Goal: Task Accomplishment & Management: Manage account settings

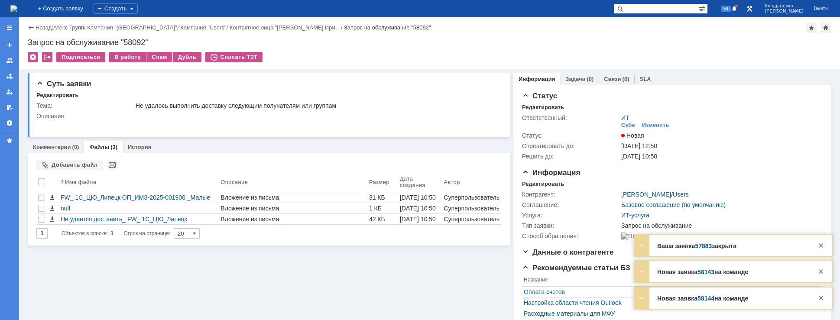
click at [17, 10] on img at bounding box center [13, 8] width 7 height 7
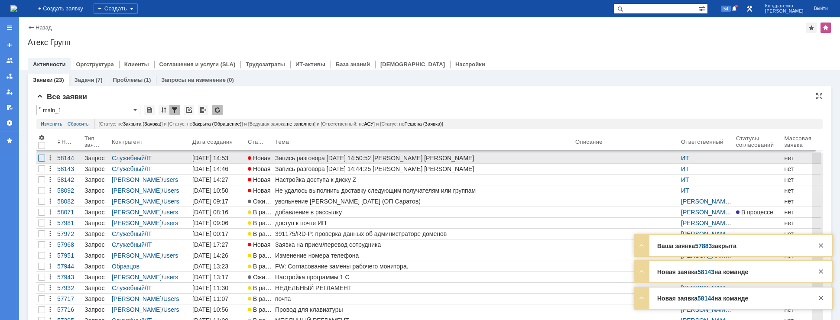
click at [39, 158] on div at bounding box center [41, 158] width 7 height 7
click at [40, 159] on div at bounding box center [41, 158] width 7 height 7
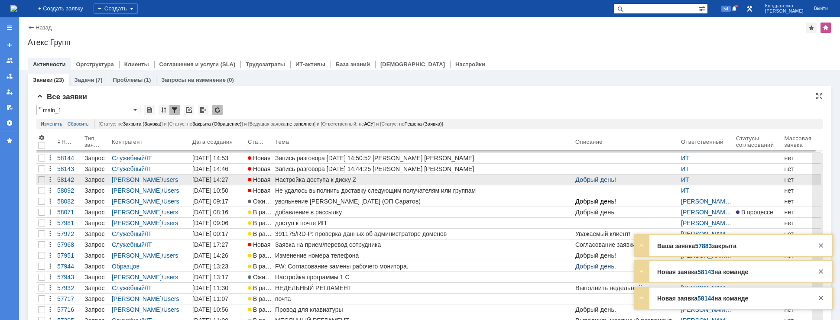
click at [364, 178] on div "Настройка доступа к диску Z" at bounding box center [423, 179] width 297 height 7
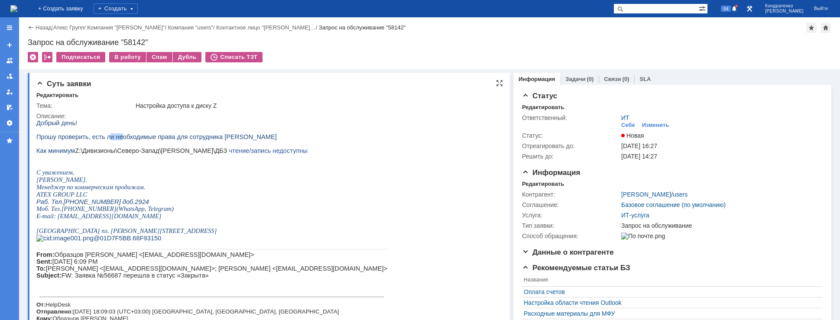
drag, startPoint x: 102, startPoint y: 139, endPoint x: 129, endPoint y: 138, distance: 26.9
click at [129, 138] on span "Прошу проверить, есть ли необходимые права для сотрудника Алиева Гюлнар" at bounding box center [156, 136] width 240 height 7
drag, startPoint x: 153, startPoint y: 151, endPoint x: 177, endPoint y: 152, distance: 23.4
click at [161, 151] on span "Z:\Дивизионы\Северо-Запад\Князева Эллина\ДБЗ" at bounding box center [151, 150] width 152 height 7
drag, startPoint x: 191, startPoint y: 153, endPoint x: 233, endPoint y: 155, distance: 42.1
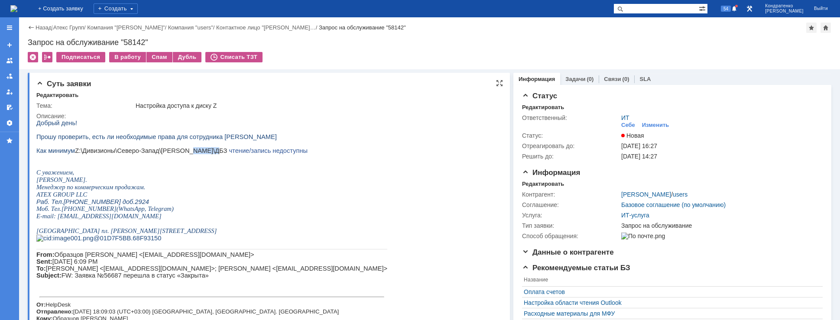
click at [215, 154] on p "Как минимум Z:\Дивизионы\Северо-Запад\Князева Эллина\ДБЗ чтение/запись недоступ…" at bounding box center [211, 150] width 351 height 7
drag, startPoint x: 248, startPoint y: 155, endPoint x: 258, endPoint y: 155, distance: 10.0
click at [256, 154] on span "чтение/запись недоступны" at bounding box center [268, 150] width 79 height 7
drag, startPoint x: 268, startPoint y: 155, endPoint x: 260, endPoint y: 155, distance: 8.2
click at [269, 154] on span "чтение/запись недоступны" at bounding box center [268, 150] width 79 height 7
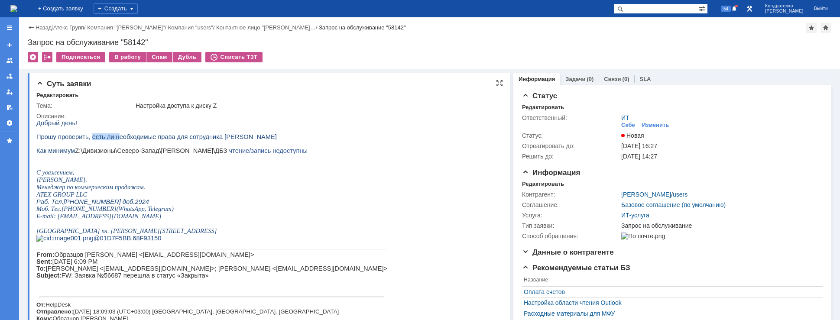
click at [121, 140] on span "Прошу проверить, есть ли необходимые права для сотрудника Алиева Гюлнар" at bounding box center [156, 136] width 240 height 7
drag, startPoint x: 155, startPoint y: 140, endPoint x: 174, endPoint y: 143, distance: 18.9
click at [166, 140] on span "Прошу проверить, есть ли необходимые права для сотрудника Алиева Гюлнар" at bounding box center [156, 136] width 240 height 7
drag, startPoint x: 174, startPoint y: 143, endPoint x: 193, endPoint y: 145, distance: 19.1
click at [191, 145] on p at bounding box center [211, 143] width 351 height 7
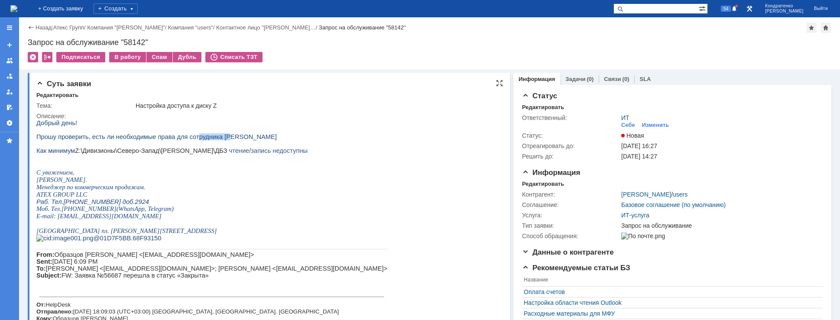
drag, startPoint x: 185, startPoint y: 142, endPoint x: 229, endPoint y: 141, distance: 43.3
click at [229, 140] on span "Прошу проверить, есть ли необходимые права для сотрудника Алиева Гюлнар" at bounding box center [156, 136] width 240 height 7
click at [242, 159] on p at bounding box center [211, 157] width 351 height 7
click at [128, 54] on div "В работу" at bounding box center [127, 57] width 37 height 10
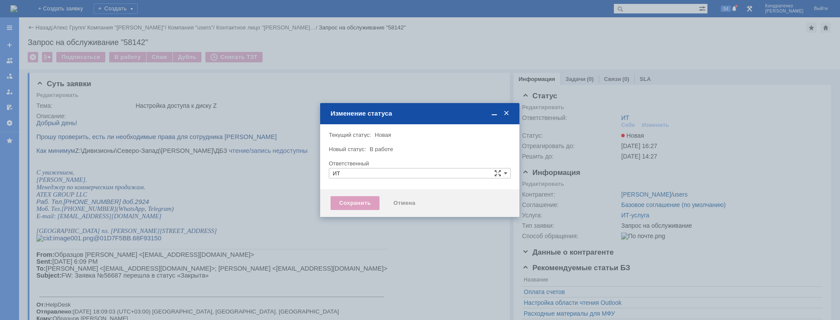
type input "[PERSON_NAME]"
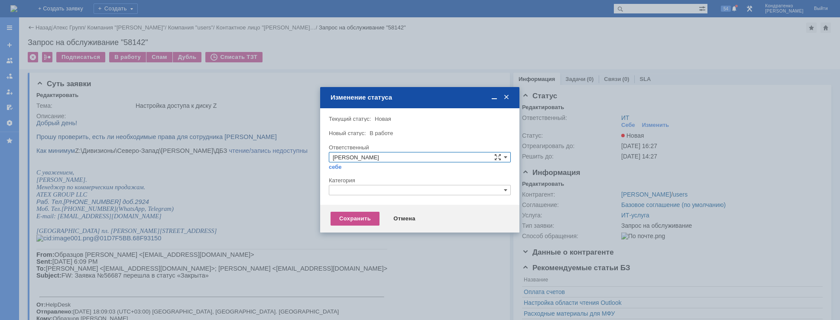
click at [374, 183] on div "Категория" at bounding box center [419, 181] width 180 height 6
click at [374, 192] on input "text" at bounding box center [420, 190] width 182 height 10
click at [363, 229] on div "[не указано] Назначение доступа (файловые ресурсы)" at bounding box center [419, 226] width 181 height 20
click at [364, 230] on span "Назначение доступа (файловые ресурсы)" at bounding box center [420, 230] width 174 height 7
type input "Назначение доступа (файловые ресурсы)"
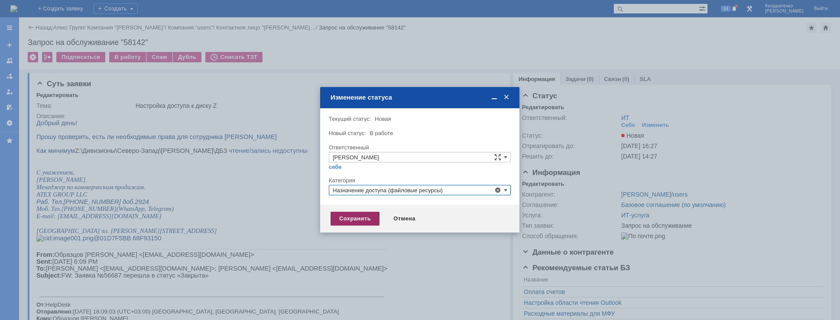
click at [361, 220] on div "Сохранить" at bounding box center [355, 219] width 49 height 14
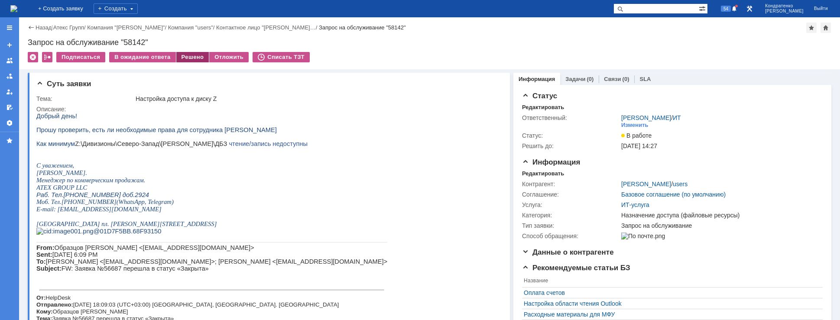
click at [196, 56] on div "Решено" at bounding box center [192, 57] width 33 height 10
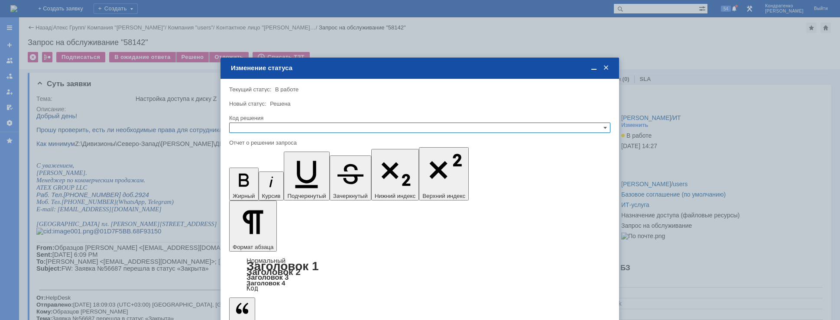
click at [305, 126] on input "text" at bounding box center [419, 128] width 381 height 10
click at [278, 168] on span "Решено" at bounding box center [420, 169] width 374 height 7
type input "Решено"
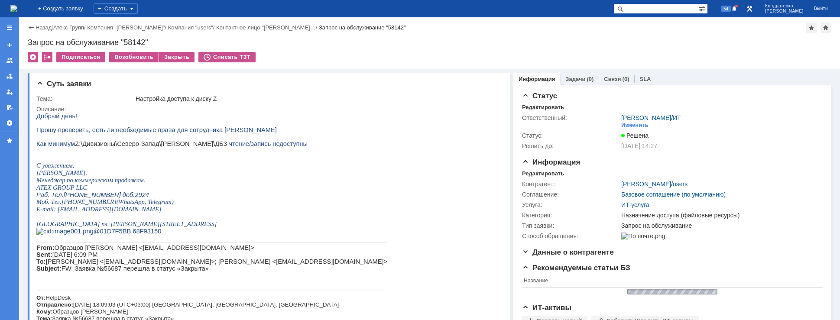
click at [17, 6] on img at bounding box center [13, 8] width 7 height 7
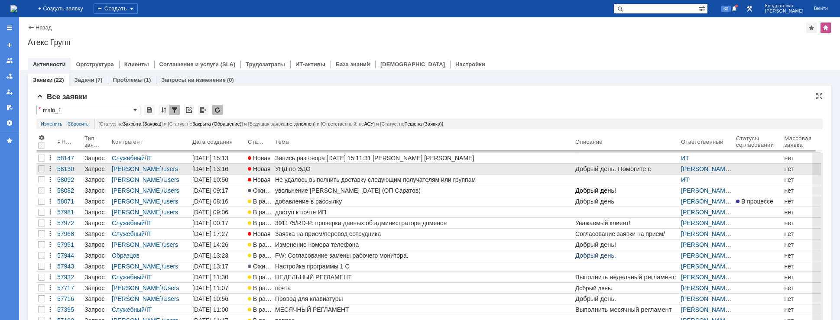
click at [254, 171] on span "Новая" at bounding box center [259, 169] width 23 height 7
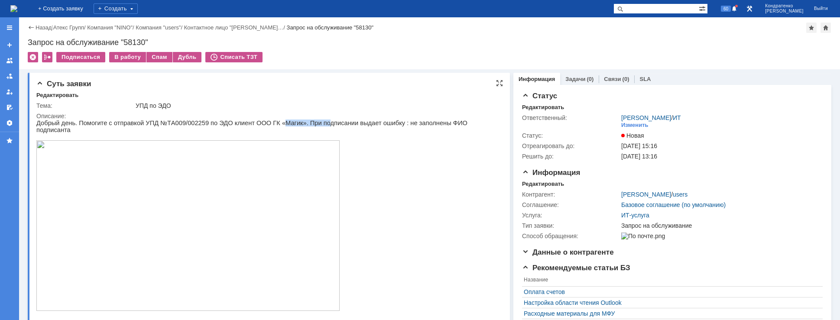
drag, startPoint x: 263, startPoint y: 123, endPoint x: 324, endPoint y: 122, distance: 60.7
click at [305, 122] on span "Добрый день. Помогите с отправкой УПД №ТA009/002259 по ЭДО клиент ООО ГК «Магик…" at bounding box center [251, 127] width 431 height 14
drag, startPoint x: 329, startPoint y: 122, endPoint x: 361, endPoint y: 125, distance: 31.7
click at [359, 125] on span "Добрый день. Помогите с отправкой УПД №ТA009/002259 по ЭДО клиент ООО ГК «Магик…" at bounding box center [251, 127] width 431 height 14
drag, startPoint x: 386, startPoint y: 124, endPoint x: 404, endPoint y: 122, distance: 18.3
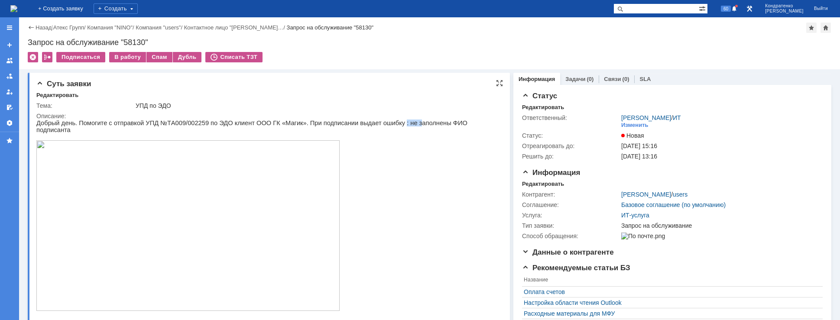
click at [395, 124] on span "Добрый день. Помогите с отправкой УПД №ТA009/002259 по ЭДО клиент ООО ГК «Магик…" at bounding box center [251, 127] width 431 height 14
click at [412, 122] on span "Добрый день. Помогите с отправкой УПД №ТA009/002259 по ЭДО клиент ООО ГК «Магик…" at bounding box center [251, 127] width 431 height 14
click at [123, 59] on div "В работу" at bounding box center [127, 57] width 37 height 10
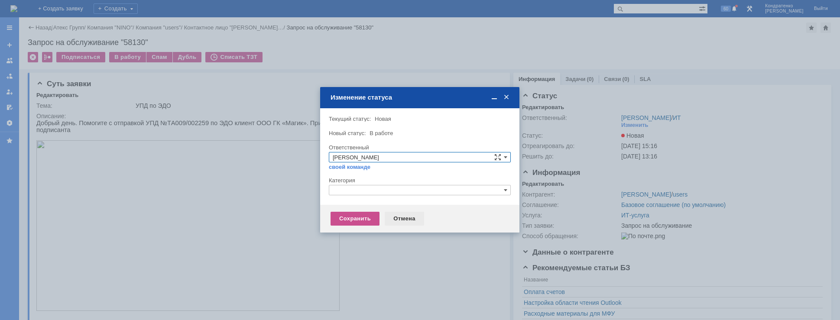
click at [399, 219] on div "Отмена" at bounding box center [404, 219] width 39 height 14
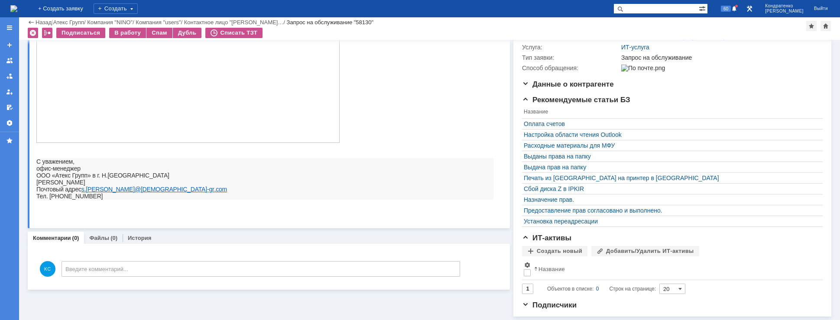
scroll to position [144, 0]
click at [133, 235] on link "История" at bounding box center [139, 238] width 23 height 6
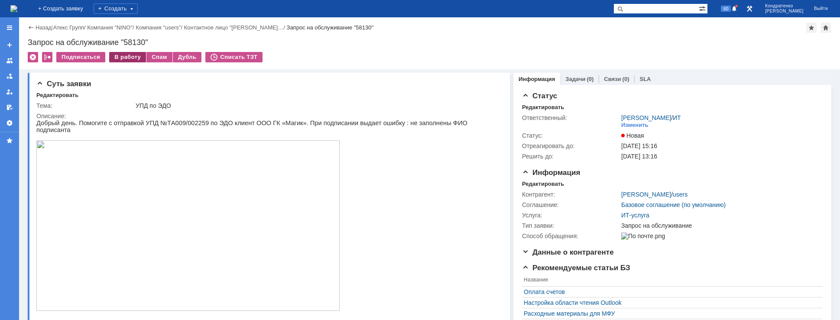
click at [123, 52] on div "В работу" at bounding box center [127, 57] width 37 height 10
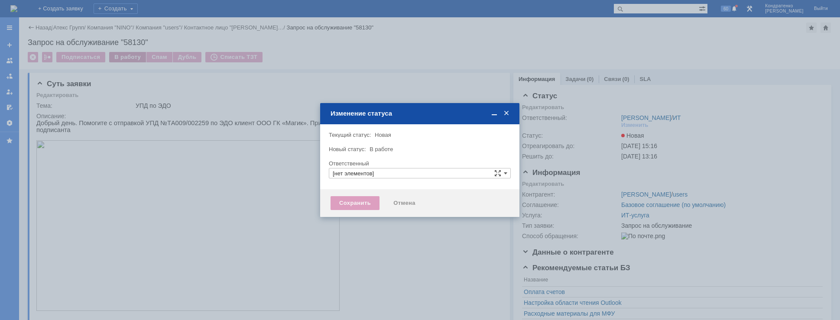
type input "[PERSON_NAME]"
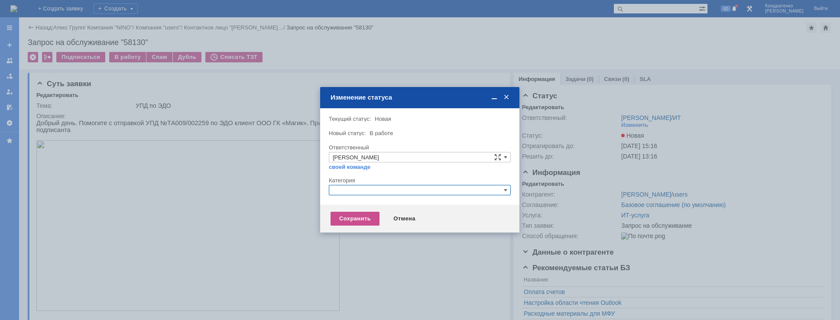
click at [338, 193] on input "text" at bounding box center [420, 190] width 182 height 10
click at [355, 230] on span "Прочее" at bounding box center [420, 230] width 174 height 7
click at [352, 226] on div "Сохранить Отмена" at bounding box center [419, 219] width 199 height 28
type input "Прочее"
click at [350, 222] on div "Сохранить" at bounding box center [355, 219] width 49 height 14
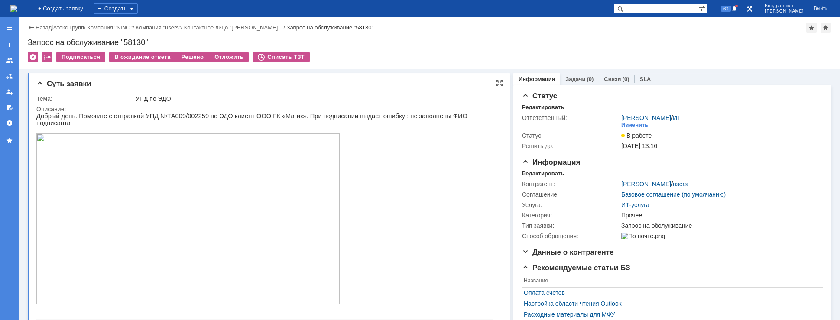
click at [212, 194] on img at bounding box center [187, 218] width 303 height 171
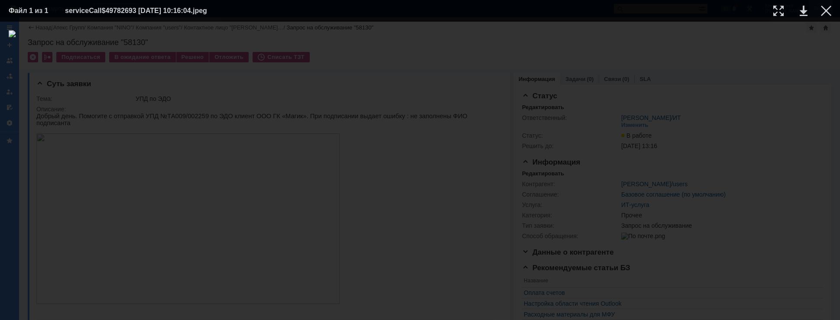
click at [830, 8] on div at bounding box center [826, 11] width 10 height 10
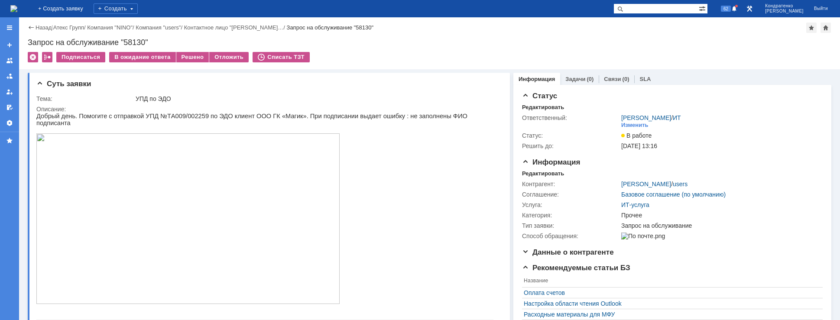
click at [17, 9] on img at bounding box center [13, 8] width 7 height 7
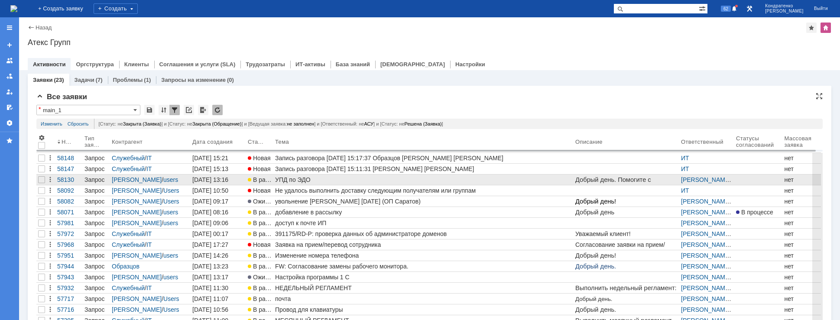
click at [285, 178] on div "УПД по ЭДО" at bounding box center [423, 179] width 297 height 7
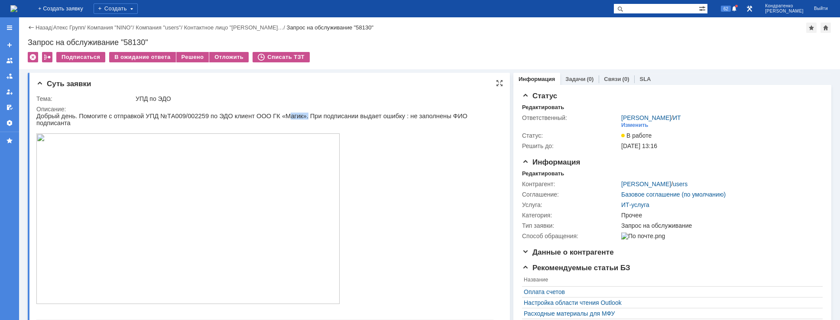
drag, startPoint x: 267, startPoint y: 114, endPoint x: 285, endPoint y: 116, distance: 17.8
click at [284, 116] on span "Добрый день. Помогите с отправкой УПД №ТA009/002259 по ЭДО клиент ООО ГК «Магик…" at bounding box center [251, 120] width 431 height 14
click at [298, 119] on span "Добрый день. Помогите с отправкой УПД №ТA009/002259 по ЭДО клиент ООО ГК «Магик…" at bounding box center [251, 120] width 431 height 14
drag, startPoint x: 354, startPoint y: 117, endPoint x: 387, endPoint y: 118, distance: 33.4
click at [364, 117] on span "Добрый день. Помогите с отправкой УПД №ТA009/002259 по ЭДО клиент ООО ГК «Магик…" at bounding box center [251, 120] width 431 height 14
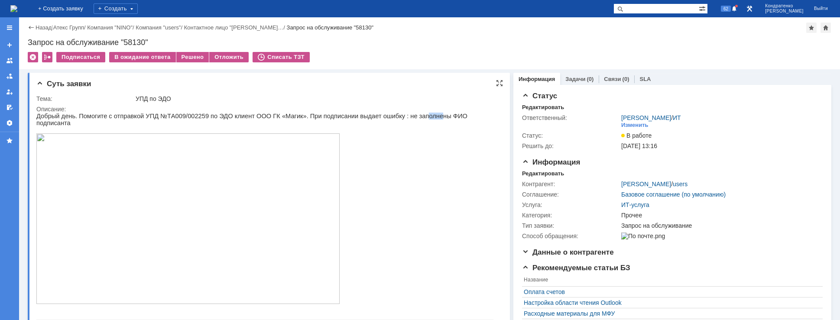
drag, startPoint x: 401, startPoint y: 118, endPoint x: 419, endPoint y: 120, distance: 17.9
click at [410, 118] on span "Добрый день. Помогите с отправкой УПД №ТA009/002259 по ЭДО клиент ООО ГК «Магик…" at bounding box center [251, 120] width 431 height 14
drag, startPoint x: 441, startPoint y: 118, endPoint x: 428, endPoint y: 118, distance: 13.0
click at [429, 118] on span "Добрый день. Помогите с отправкой УПД №ТA009/002259 по ЭДО клиент ООО ГК «Магик…" at bounding box center [251, 120] width 431 height 14
drag, startPoint x: 390, startPoint y: 117, endPoint x: 412, endPoint y: 116, distance: 21.7
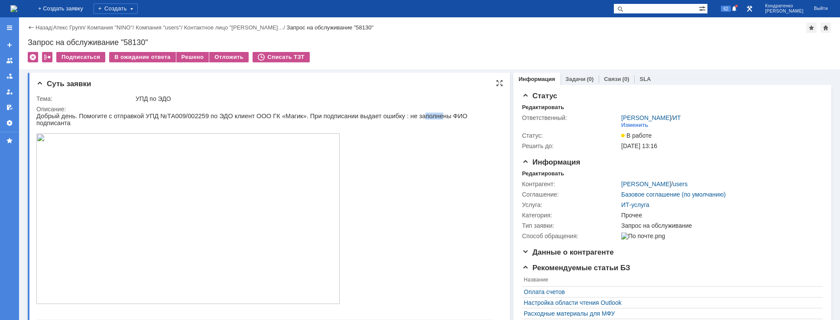
click at [412, 116] on span "Добрый день. Помогите с отправкой УПД №ТA009/002259 по ЭДО клиент ООО ГК «Магик…" at bounding box center [251, 120] width 431 height 14
click at [432, 114] on span "Добрый день. Помогите с отправкой УПД №ТA009/002259 по ЭДО клиент ООО ГК «Магик…" at bounding box center [251, 120] width 431 height 14
drag, startPoint x: 439, startPoint y: 120, endPoint x: 432, endPoint y: 119, distance: 7.0
click at [437, 120] on span "Добрый день. Помогите с отправкой УПД №ТA009/002259 по ЭДО клиент ООО ГК «Магик…" at bounding box center [251, 120] width 431 height 14
drag, startPoint x: 433, startPoint y: 118, endPoint x: 419, endPoint y: 118, distance: 14.7
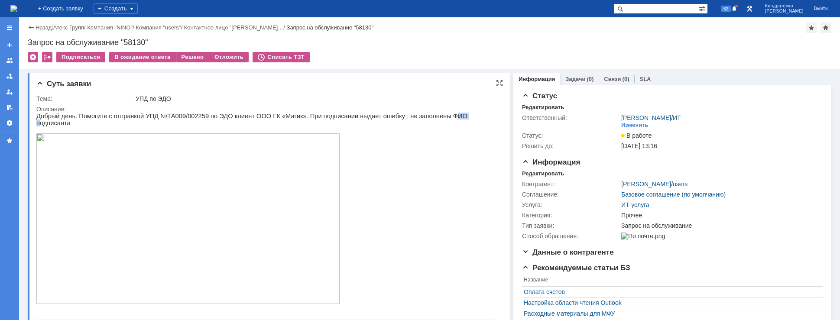
click at [419, 118] on span "Добрый день. Помогите с отправкой УПД №ТA009/002259 по ЭДО клиент ООО ГК «Магик…" at bounding box center [251, 120] width 431 height 14
drag, startPoint x: 296, startPoint y: 116, endPoint x: 324, endPoint y: 121, distance: 28.2
click at [324, 121] on div "Добрый день. Помогите с отправкой УПД №ТA009/002259 по ЭДО клиент ООО ГК «Магик…" at bounding box center [264, 244] width 457 height 262
click at [368, 117] on span "Добрый день. Помогите с отправкой УПД №ТA009/002259 по ЭДО клиент ООО ГК «Магик…" at bounding box center [251, 120] width 431 height 14
drag, startPoint x: 442, startPoint y: 223, endPoint x: 433, endPoint y: 117, distance: 105.7
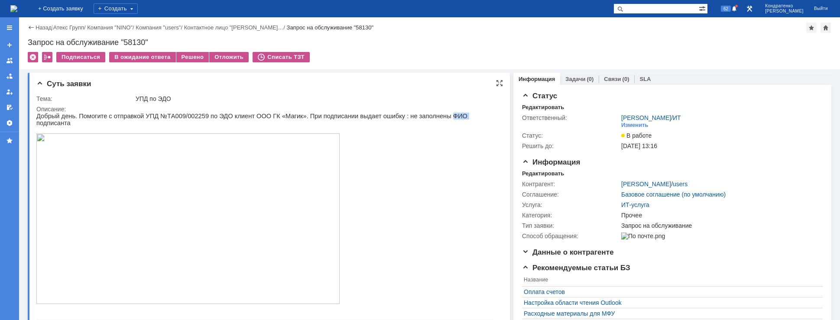
drag, startPoint x: 429, startPoint y: 119, endPoint x: 416, endPoint y: 118, distance: 13.4
click at [416, 118] on span "Добрый день. Помогите с отправкой УПД №ТA009/002259 по ЭДО клиент ООО ГК «Магик…" at bounding box center [251, 120] width 431 height 14
drag, startPoint x: 112, startPoint y: 118, endPoint x: 122, endPoint y: 123, distance: 10.9
click at [120, 123] on div "Добрый день. Помогите с отправкой УПД №ТA009/002259 по ЭДО клиент ООО ГК «Магик…" at bounding box center [264, 244] width 457 height 262
click at [156, 120] on span "Добрый день. Помогите с отправкой УПД №ТA009/002259 по ЭДО клиент ООО ГК «Магик…" at bounding box center [251, 120] width 431 height 14
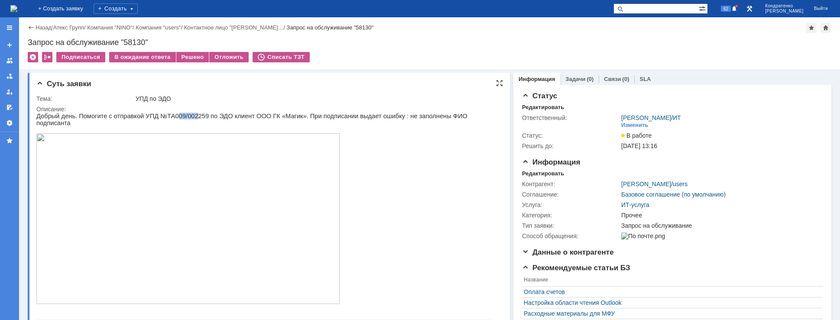
drag, startPoint x: 166, startPoint y: 117, endPoint x: 192, endPoint y: 118, distance: 25.6
click at [192, 118] on span "Добрый день. Помогите с отправкой УПД №ТA009/002259 по ЭДО клиент ООО ГК «Магик…" at bounding box center [251, 120] width 431 height 14
drag, startPoint x: 203, startPoint y: 117, endPoint x: 258, endPoint y: 117, distance: 55.5
click at [208, 117] on span "Добрый день. Помогите с отправкой УПД №ТA009/002259 по ЭДО клиент ООО ГК «Магик…" at bounding box center [251, 120] width 431 height 14
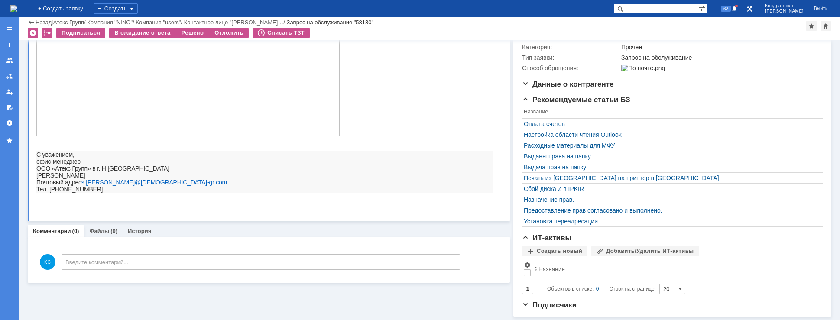
scroll to position [144, 0]
drag, startPoint x: 82, startPoint y: 171, endPoint x: 103, endPoint y: 172, distance: 20.9
click at [99, 172] on div "Добрый день. Помогите с отправкой УПД №ТA009/002259 по ЭДО клиент ООО ГК «Магик…" at bounding box center [264, 76] width 457 height 262
click at [108, 172] on span "г. Н.Новгороде" at bounding box center [133, 168] width 72 height 7
drag, startPoint x: 117, startPoint y: 171, endPoint x: 95, endPoint y: 171, distance: 21.7
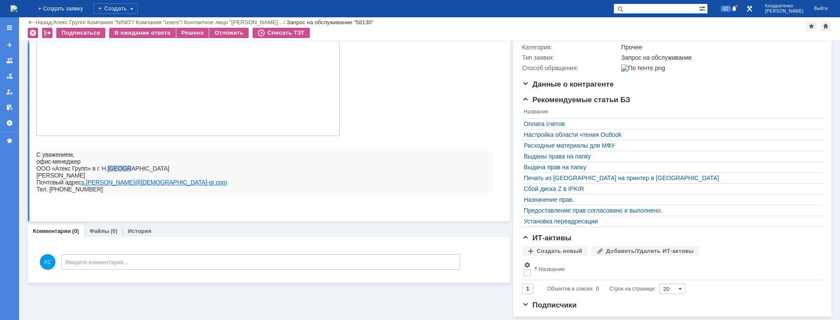
click at [98, 171] on span "г. Н.Новгороде" at bounding box center [133, 168] width 72 height 7
drag, startPoint x: 86, startPoint y: 170, endPoint x: 93, endPoint y: 170, distance: 6.5
click at [93, 170] on p "ООО «Атекс Групп» в г. Н.Новгороде" at bounding box center [264, 168] width 457 height 7
drag, startPoint x: 105, startPoint y: 170, endPoint x: 97, endPoint y: 170, distance: 8.2
click at [97, 170] on span "г. Н.Новгороде" at bounding box center [133, 168] width 72 height 7
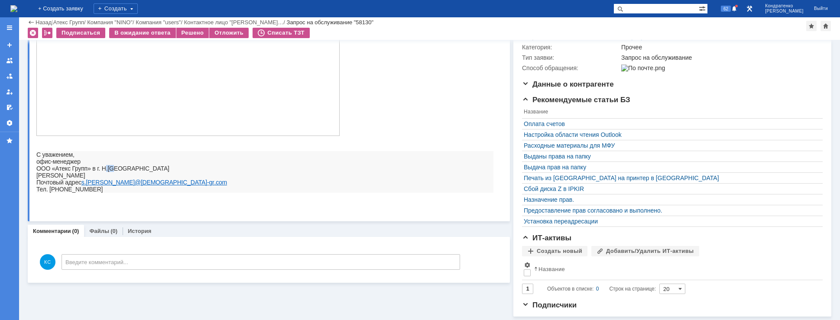
scroll to position [0, 0]
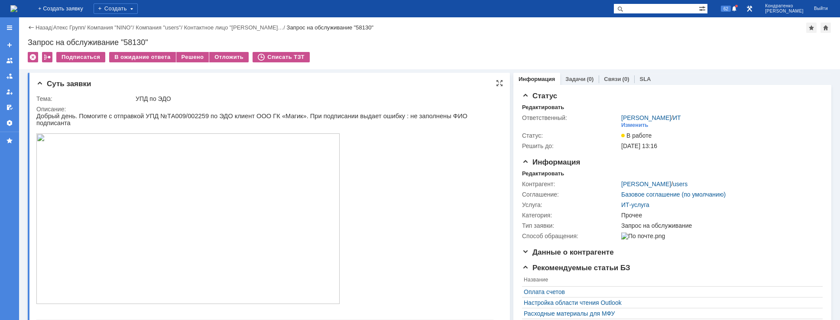
click at [160, 119] on span "Добрый день. Помогите с отправкой УПД №ТA009/002259 по ЭДО клиент ООО ГК «Магик…" at bounding box center [251, 120] width 431 height 14
drag, startPoint x: 188, startPoint y: 118, endPoint x: 236, endPoint y: 118, distance: 48.5
click at [235, 118] on span "Добрый день. Помогите с отправкой УПД №ТA009/002259 по ЭДО клиент ООО ГК «Магик…" at bounding box center [251, 120] width 431 height 14
drag, startPoint x: 255, startPoint y: 118, endPoint x: 275, endPoint y: 119, distance: 20.4
click at [267, 119] on span "Добрый день. Помогите с отправкой УПД №ТA009/002259 по ЭДО клиент ООО ГК «Магик…" at bounding box center [251, 120] width 431 height 14
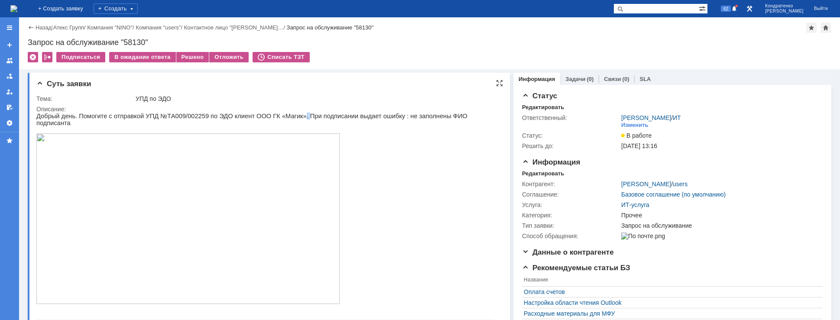
drag, startPoint x: 284, startPoint y: 119, endPoint x: 318, endPoint y: 123, distance: 34.5
click at [298, 120] on div "Добрый день. Помогите с отправкой УПД №ТA009/002259 по ЭДО клиент ООО ГК «Магик…" at bounding box center [264, 244] width 457 height 262
click at [326, 127] on p at bounding box center [264, 130] width 457 height 7
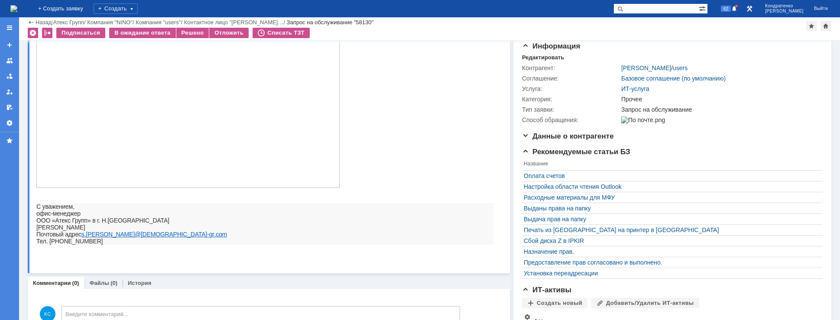
scroll to position [43, 0]
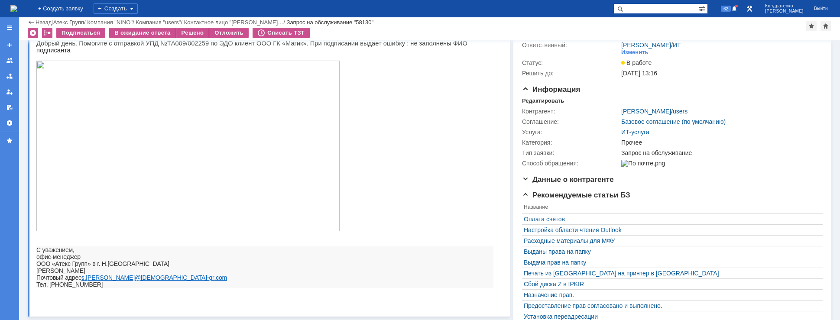
click at [347, 43] on span "Добрый день. Помогите с отправкой УПД №ТA009/002259 по ЭДО клиент ООО ГК «Магик…" at bounding box center [251, 47] width 431 height 14
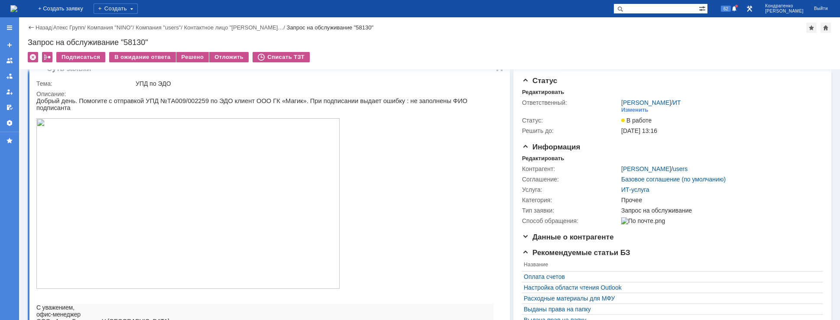
scroll to position [0, 0]
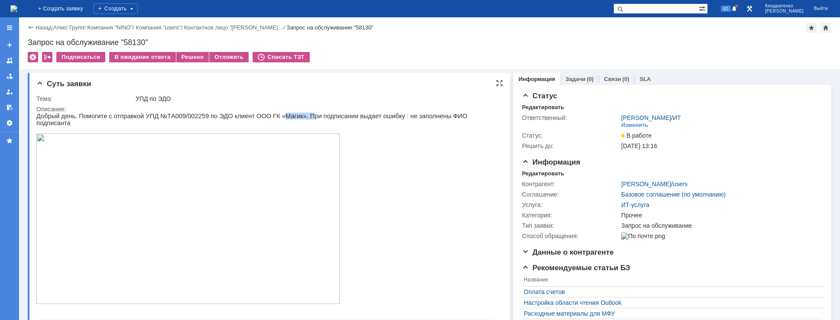
drag, startPoint x: 262, startPoint y: 119, endPoint x: 292, endPoint y: 120, distance: 30.8
click at [292, 120] on span "Добрый день. Помогите с отправкой УПД №ТA009/002259 по ЭДО клиент ООО ГК «Магик…" at bounding box center [251, 120] width 431 height 14
drag, startPoint x: 312, startPoint y: 120, endPoint x: 349, endPoint y: 120, distance: 37.3
click at [345, 120] on span "Добрый день. Помогите с отправкой УПД №ТA009/002259 по ЭДО клиент ООО ГК «Магик…" at bounding box center [251, 120] width 431 height 14
drag, startPoint x: 383, startPoint y: 120, endPoint x: 411, endPoint y: 122, distance: 28.7
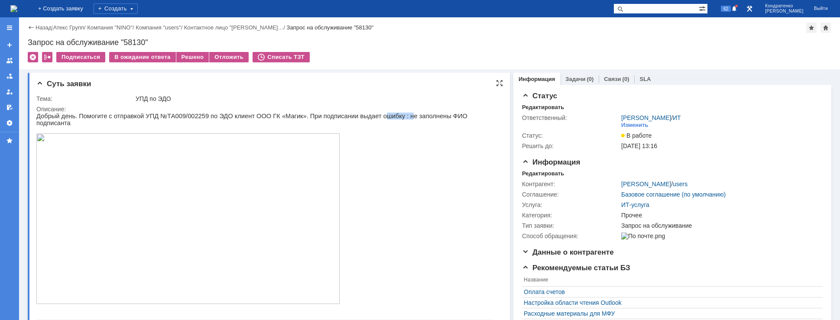
click at [406, 120] on div "Добрый день. Помогите с отправкой УПД №ТA009/002259 по ЭДО клиент ООО ГК «Магик…" at bounding box center [264, 244] width 457 height 262
click at [426, 120] on span "Добрый день. Помогите с отправкой УПД №ТA009/002259 по ЭДО клиент ООО ГК «Магик…" at bounding box center [251, 120] width 431 height 14
click at [438, 120] on span "Добрый день. Помогите с отправкой УПД №ТA009/002259 по ЭДО клиент ООО ГК «Магик…" at bounding box center [251, 120] width 431 height 14
drag, startPoint x: 448, startPoint y: 114, endPoint x: 363, endPoint y: 114, distance: 85.8
click at [363, 114] on span "Добрый день. Помогите с отправкой УПД №ТA009/002259 по ЭДО клиент ООО ГК «Магик…" at bounding box center [251, 120] width 431 height 14
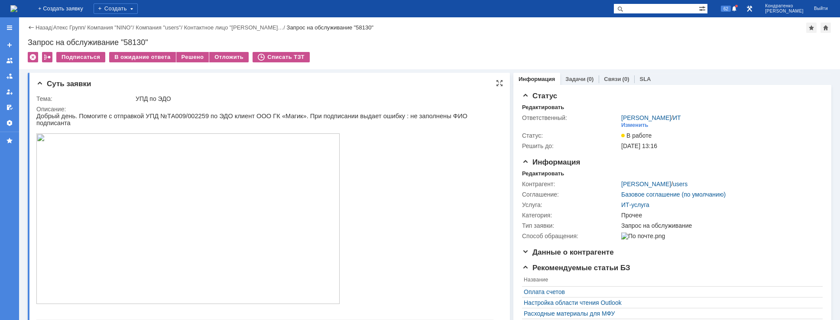
click at [280, 117] on span "Добрый день. Помогите с отправкой УПД №ТA009/002259 по ЭДО клиент ООО ГК «Магик…" at bounding box center [251, 120] width 431 height 14
drag, startPoint x: 159, startPoint y: 117, endPoint x: 184, endPoint y: 118, distance: 25.2
click at [183, 117] on span "Добрый день. Помогите с отправкой УПД №ТA009/002259 по ЭДО клиент ООО ГК «Магик…" at bounding box center [251, 120] width 431 height 14
click at [270, 115] on span "Добрый день. Помогите с отправкой УПД №ТA009/002259 по ЭДО клиент ООО ГК «Магик…" at bounding box center [251, 120] width 431 height 14
drag, startPoint x: 286, startPoint y: 117, endPoint x: 344, endPoint y: 120, distance: 58.6
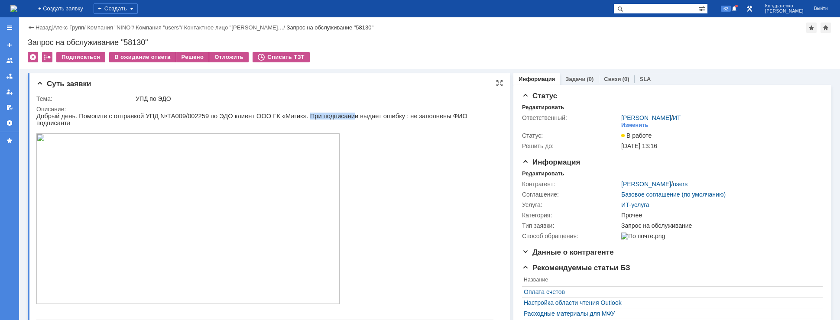
click at [335, 120] on span "Добрый день. Помогите с отправкой УПД №ТA009/002259 по ЭДО клиент ООО ГК «Магик…" at bounding box center [251, 120] width 431 height 14
click at [344, 120] on span "Добрый день. Помогите с отправкой УПД №ТA009/002259 по ЭДО клиент ООО ГК «Магик…" at bounding box center [251, 120] width 431 height 14
drag, startPoint x: 365, startPoint y: 121, endPoint x: 371, endPoint y: 120, distance: 6.6
click at [367, 127] on p at bounding box center [264, 130] width 457 height 7
click at [404, 117] on span "Добрый день. Помогите с отправкой УПД №ТA009/002259 по ЭДО клиент ООО ГК «Магик…" at bounding box center [251, 120] width 431 height 14
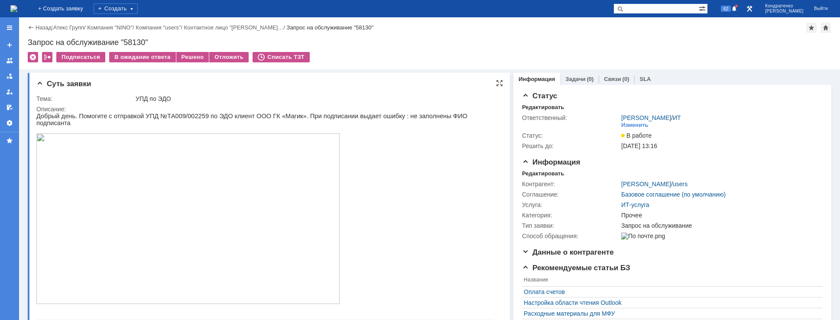
click at [423, 117] on span "Добрый день. Помогите с отправкой УПД №ТA009/002259 по ЭДО клиент ООО ГК «Магик…" at bounding box center [251, 120] width 431 height 14
drag, startPoint x: 435, startPoint y: 118, endPoint x: 393, endPoint y: 115, distance: 42.2
click at [393, 115] on span "Добрый день. Помогите с отправкой УПД №ТA009/002259 по ЭДО клиент ООО ГК «Магик…" at bounding box center [251, 120] width 431 height 14
click at [380, 116] on span "Добрый день. Помогите с отправкой УПД №ТA009/002259 по ЭДО клиент ООО ГК «Магик…" at bounding box center [251, 120] width 431 height 14
drag, startPoint x: 299, startPoint y: 122, endPoint x: 338, endPoint y: 221, distance: 106.4
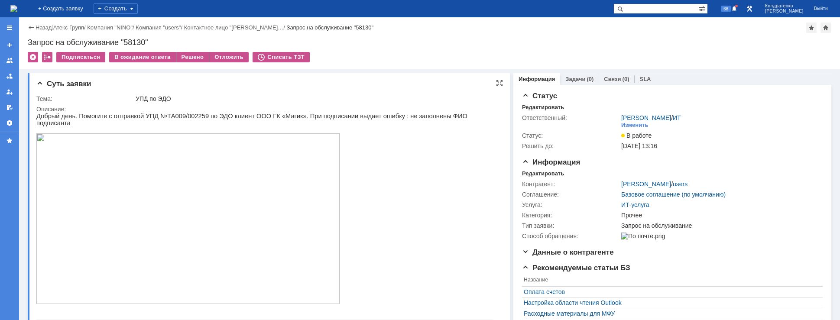
click at [299, 127] on p at bounding box center [264, 130] width 457 height 7
click at [195, 57] on div "Решено" at bounding box center [192, 57] width 33 height 10
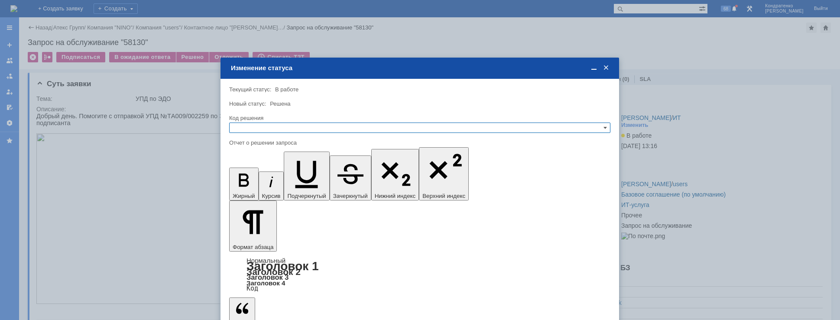
click at [335, 126] on input "text" at bounding box center [419, 128] width 381 height 10
click at [256, 171] on span "Решено" at bounding box center [420, 169] width 374 height 7
type input "Решено"
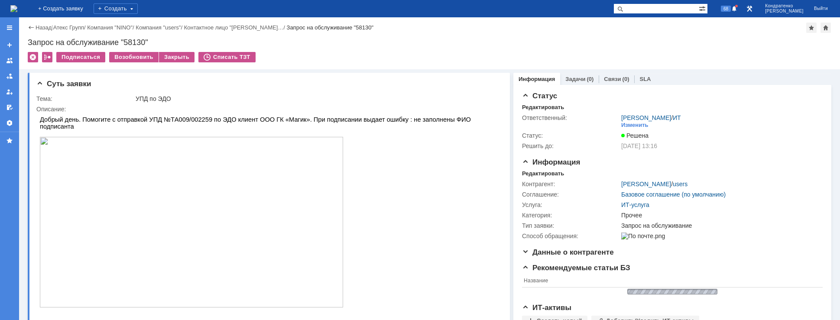
click at [17, 7] on img at bounding box center [13, 8] width 7 height 7
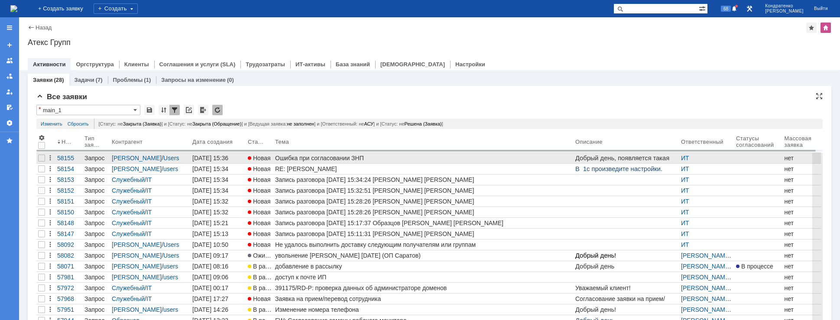
click at [309, 156] on div "Ошибка при согласовании ЗНП" at bounding box center [423, 158] width 297 height 7
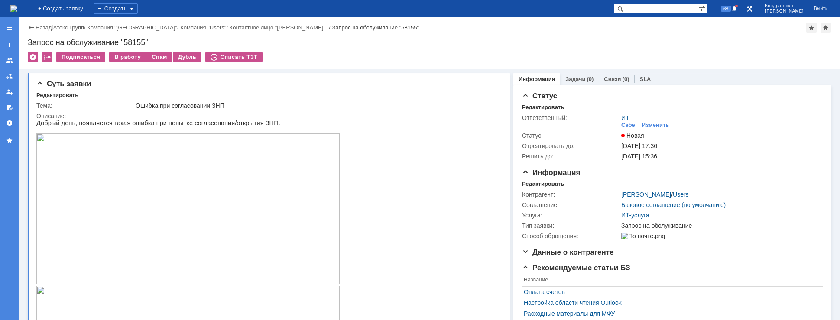
click at [207, 125] on p "Добрый день, появляется такая ошибка при попытке согласования/открытия ЗНП." at bounding box center [187, 123] width 303 height 7
drag, startPoint x: 159, startPoint y: 101, endPoint x: 203, endPoint y: 104, distance: 43.4
click at [203, 104] on td "Ошибка при согласовании ЗНП" at bounding box center [316, 106] width 364 height 10
drag, startPoint x: 136, startPoint y: 122, endPoint x: 187, endPoint y: 126, distance: 50.8
click at [186, 126] on p "Добрый день, появляется такая ошибка при попытке согласования/открытия ЗНП." at bounding box center [187, 123] width 303 height 7
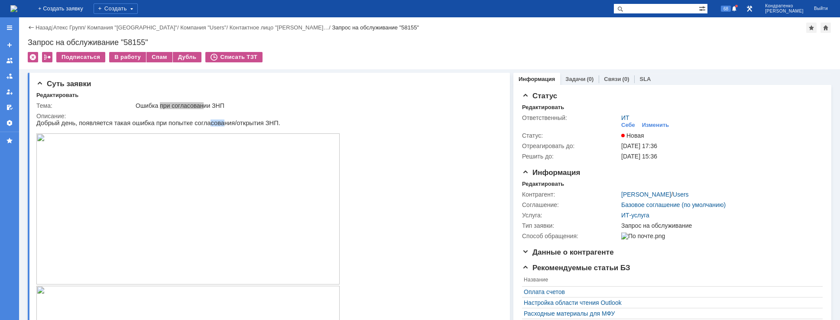
drag, startPoint x: 203, startPoint y: 125, endPoint x: 236, endPoint y: 125, distance: 32.5
click at [226, 125] on p "Добрый день, появляется такая ошибка при попытке согласования/открытия ЗНП." at bounding box center [187, 123] width 303 height 7
drag, startPoint x: 253, startPoint y: 123, endPoint x: 226, endPoint y: 123, distance: 26.4
click at [230, 123] on p "Добрый день, появляется такая ошибка при попытке согласования/открытия ЗНП." at bounding box center [187, 123] width 303 height 7
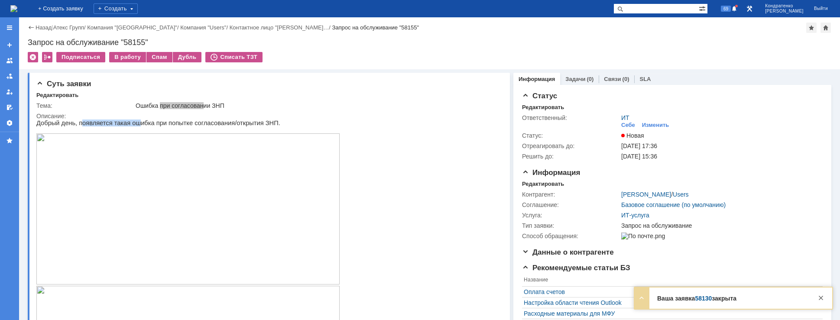
drag, startPoint x: 78, startPoint y: 120, endPoint x: 191, endPoint y: 122, distance: 113.5
click at [142, 121] on p "Добрый день, появляется такая ошибка при попытке согласования/открытия ЗНП." at bounding box center [187, 123] width 303 height 7
drag, startPoint x: 191, startPoint y: 122, endPoint x: 225, endPoint y: 125, distance: 34.0
click at [224, 125] on p "Добрый день, появляется такая ошибка при попытке согласования/открытия ЗНП." at bounding box center [187, 123] width 303 height 7
click at [653, 126] on div "Изменить" at bounding box center [655, 125] width 27 height 7
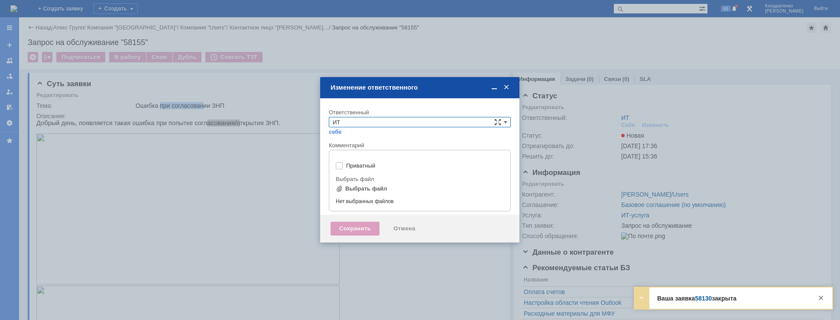
type input "[не указано]"
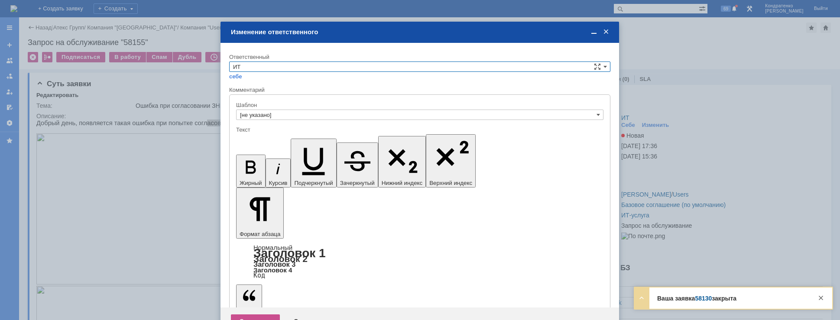
click at [287, 68] on input "ИТ" at bounding box center [419, 67] width 381 height 10
click at [261, 137] on span "АСУ" at bounding box center [420, 138] width 374 height 7
type input "АСУ"
click at [247, 315] on div "Сохранить" at bounding box center [255, 322] width 49 height 14
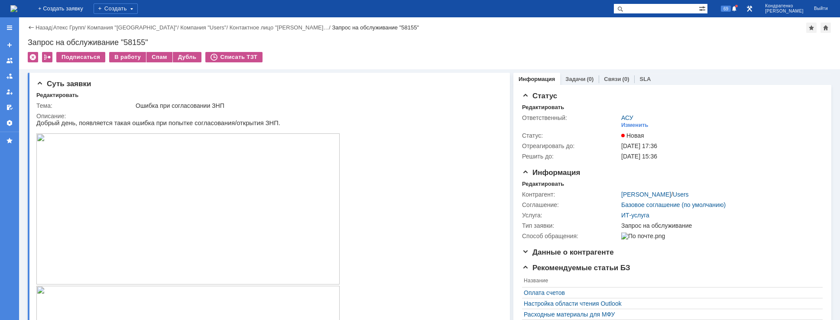
click at [219, 163] on img at bounding box center [187, 208] width 303 height 151
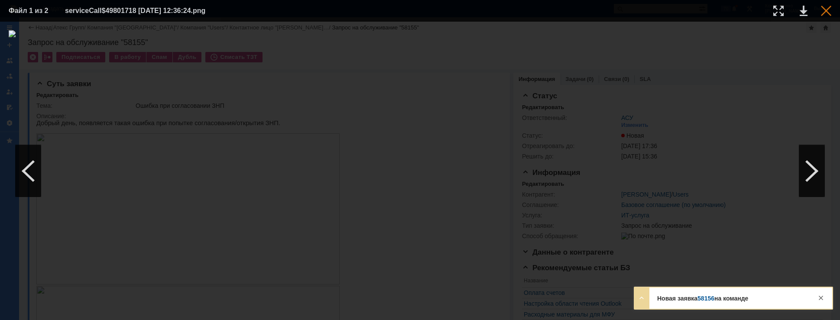
click at [828, 11] on div at bounding box center [826, 11] width 10 height 10
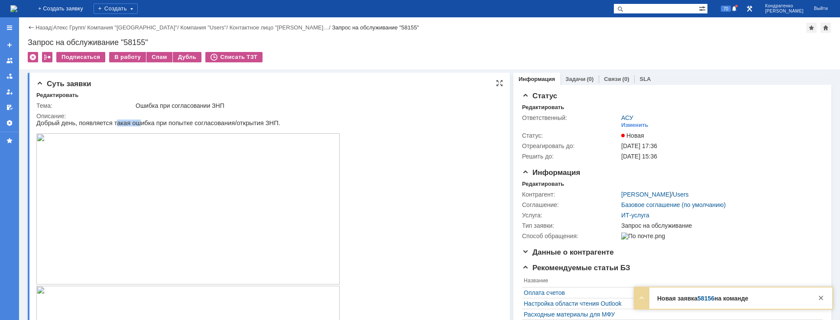
drag, startPoint x: 110, startPoint y: 124, endPoint x: 140, endPoint y: 126, distance: 30.8
click at [140, 126] on p "Добрый день, появляется такая ошибка при попытке согласования/открытия ЗНП." at bounding box center [187, 123] width 303 height 7
drag, startPoint x: 151, startPoint y: 126, endPoint x: 157, endPoint y: 127, distance: 5.7
click at [157, 127] on p "Добрый день, появляется такая ошибка при попытке согласования/открытия ЗНП." at bounding box center [187, 123] width 303 height 7
drag, startPoint x: 168, startPoint y: 127, endPoint x: 180, endPoint y: 127, distance: 12.1
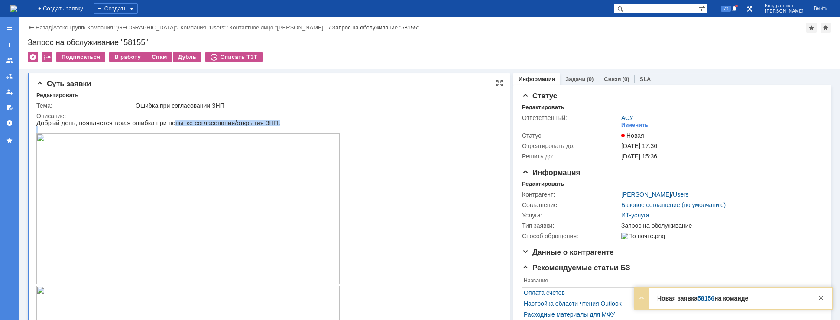
click at [180, 127] on div "Добрый день, появляется такая ошибка при попытке согласования/открытия ЗНП. С у…" at bounding box center [187, 268] width 303 height 296
click at [195, 127] on p "Добрый день, появляется такая ошибка при попытке согласования/открытия ЗНП." at bounding box center [187, 123] width 303 height 7
click at [17, 7] on img at bounding box center [13, 8] width 7 height 7
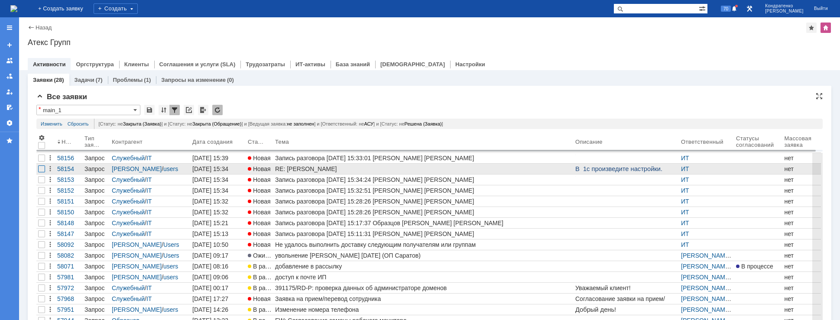
click at [42, 170] on div at bounding box center [41, 169] width 7 height 7
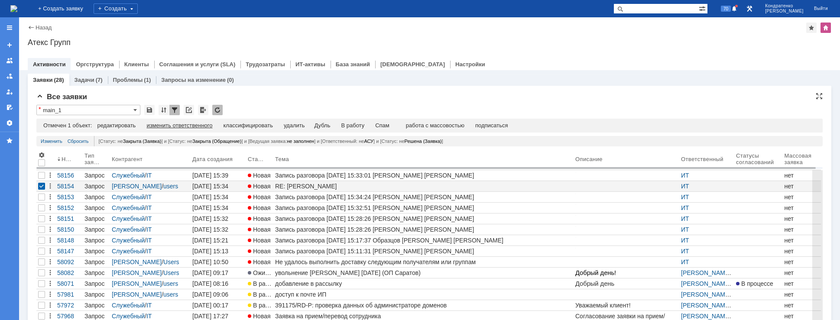
click at [171, 127] on div "изменить ответственного" at bounding box center [179, 125] width 66 height 7
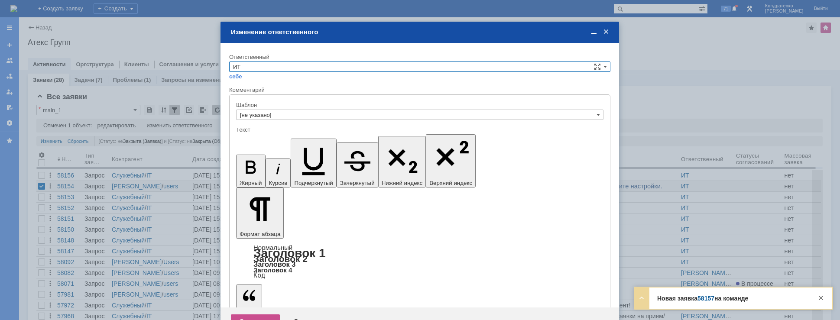
click at [304, 69] on input "ИТ" at bounding box center [419, 67] width 381 height 10
click at [273, 136] on span "АСУ" at bounding box center [420, 138] width 374 height 7
type input "АСУ"
click at [254, 315] on div "Сохранить" at bounding box center [255, 322] width 49 height 14
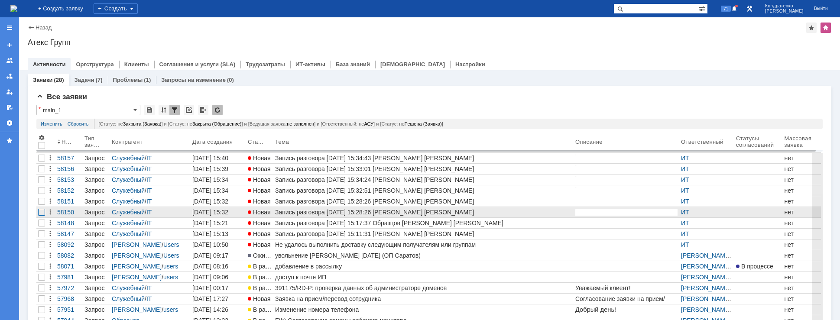
click at [42, 212] on div at bounding box center [41, 212] width 7 height 7
click at [42, 213] on div at bounding box center [41, 212] width 7 height 7
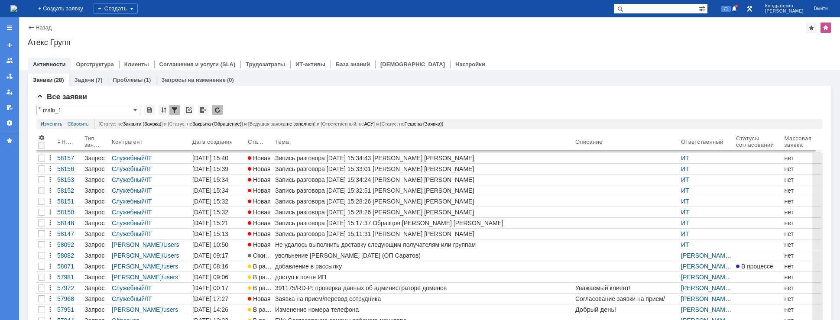
click at [17, 5] on img at bounding box center [13, 8] width 7 height 7
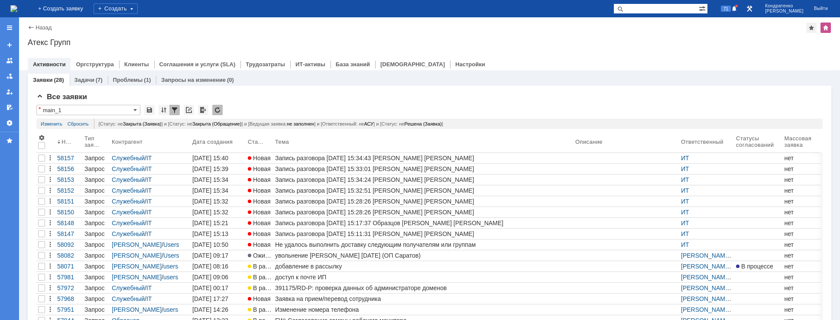
click at [739, 17] on div "71" at bounding box center [726, 8] width 26 height 17
click at [739, 5] on div "71" at bounding box center [729, 8] width 20 height 10
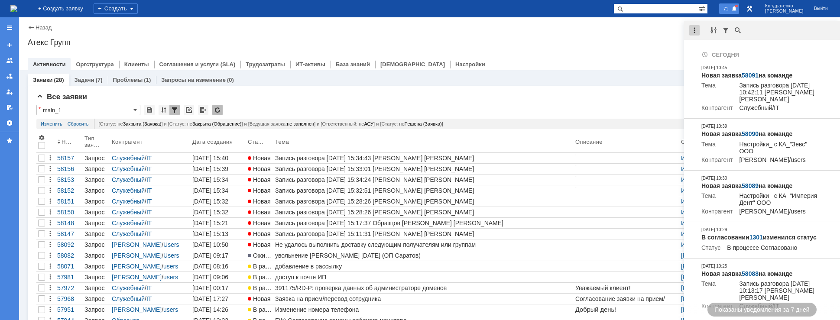
click at [692, 27] on div at bounding box center [694, 30] width 10 height 10
click at [707, 54] on div "Отметить уведомления прочитанными" at bounding box center [754, 52] width 116 height 6
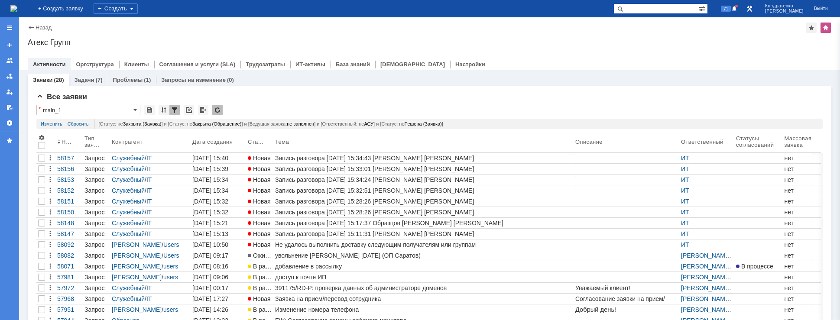
click at [651, 38] on div "Назад | Атекс Групп Атекс Групп root$101 Активности Оргструктура Клиенты Соглаш…" at bounding box center [429, 43] width 821 height 53
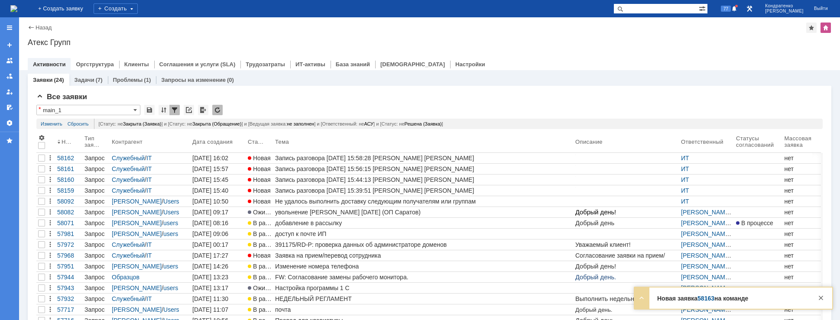
click at [17, 7] on img at bounding box center [13, 8] width 7 height 7
click at [731, 10] on span "77" at bounding box center [726, 9] width 10 height 6
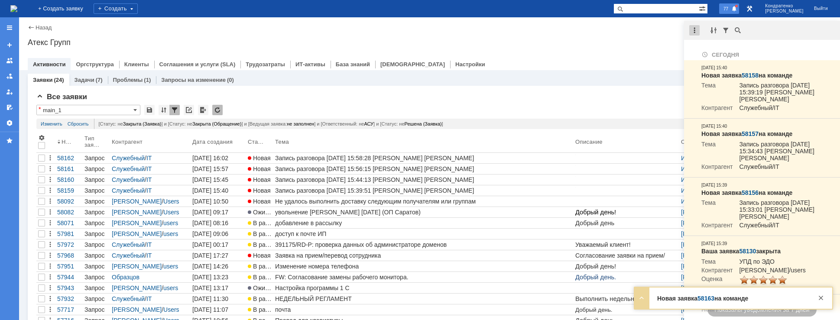
click at [696, 31] on div at bounding box center [694, 30] width 10 height 10
click at [711, 52] on div "Отметить уведомления прочитанными" at bounding box center [754, 52] width 116 height 6
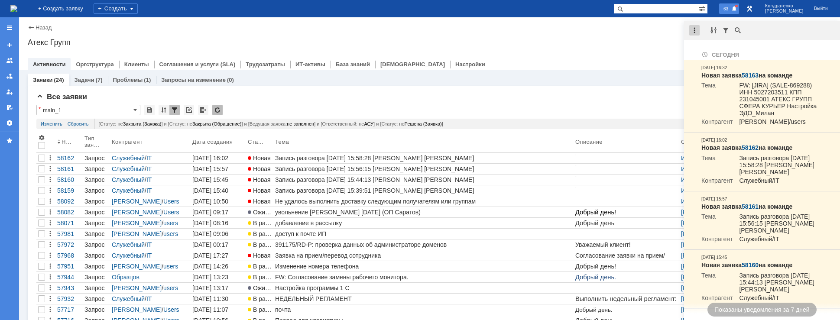
click at [695, 32] on div at bounding box center [694, 30] width 10 height 10
click at [713, 51] on div "Отметить уведомления прочитанными" at bounding box center [754, 52] width 116 height 6
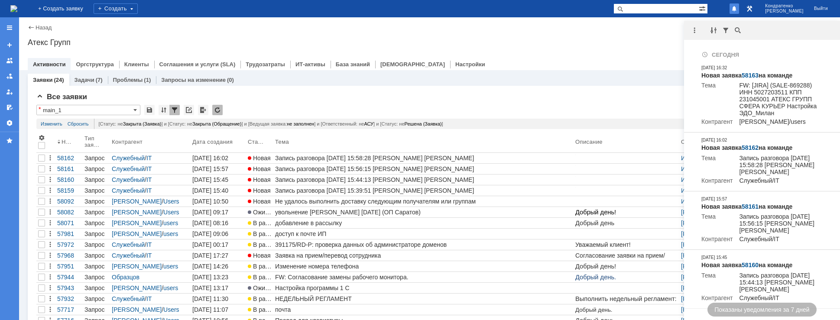
click at [652, 40] on div "Атекс Групп" at bounding box center [430, 42] width 804 height 9
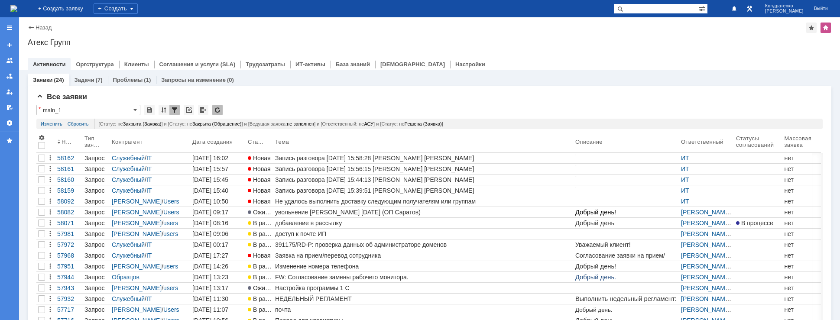
click at [17, 7] on img at bounding box center [13, 8] width 7 height 7
drag, startPoint x: 182, startPoint y: 16, endPoint x: 501, endPoint y: 32, distance: 320.2
click at [501, 32] on div "Назад | Атекс Групп" at bounding box center [430, 28] width 804 height 10
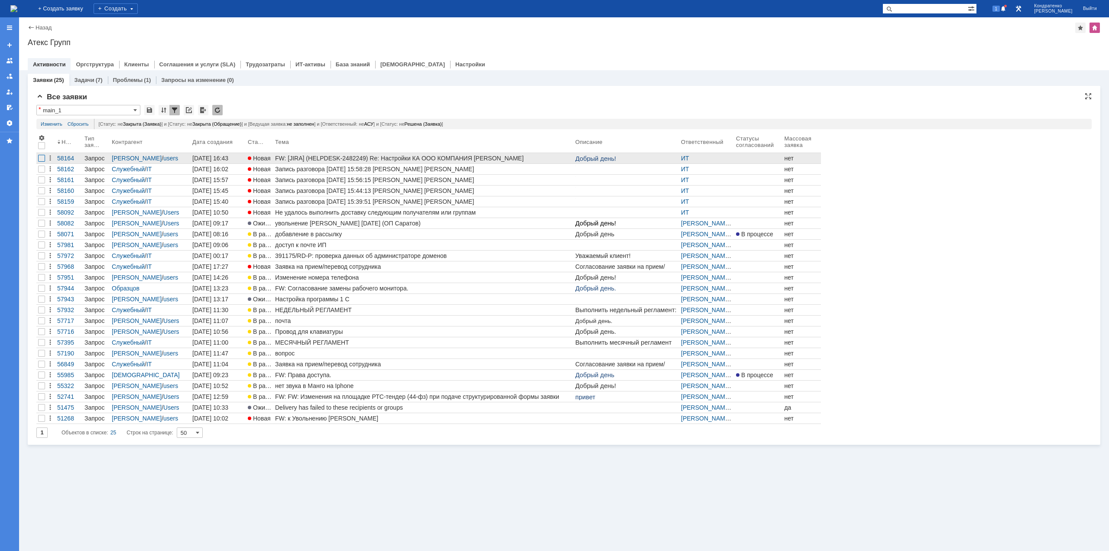
click at [40, 159] on div at bounding box center [41, 158] width 7 height 7
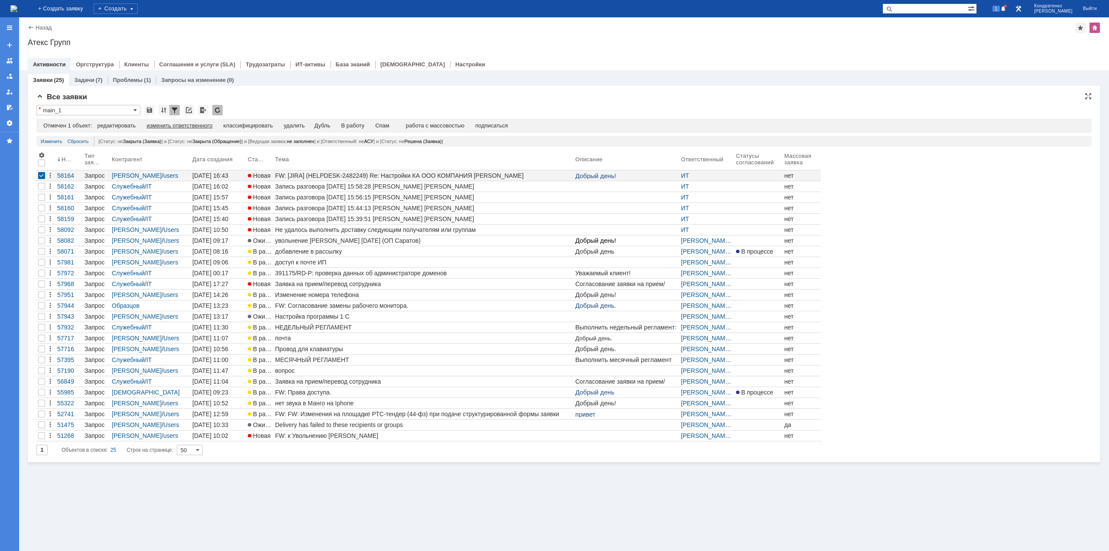
click at [162, 124] on div "изменить ответственного" at bounding box center [179, 125] width 66 height 7
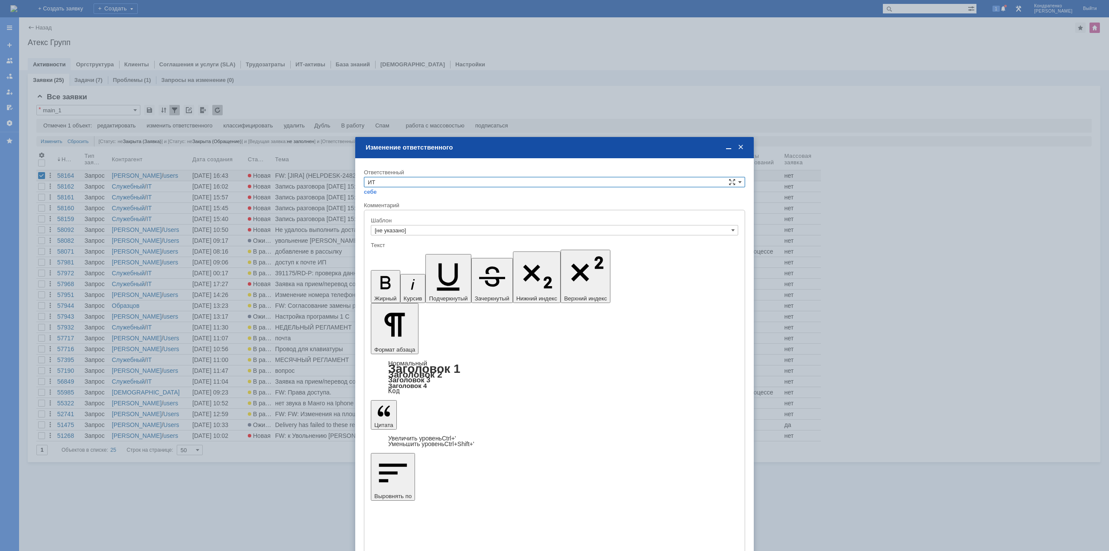
click at [392, 185] on input "ИТ" at bounding box center [554, 182] width 381 height 10
drag, startPoint x: 386, startPoint y: 252, endPoint x: 383, endPoint y: 258, distance: 6.4
click at [386, 253] on span "АСУ" at bounding box center [555, 253] width 374 height 7
type input "АСУ"
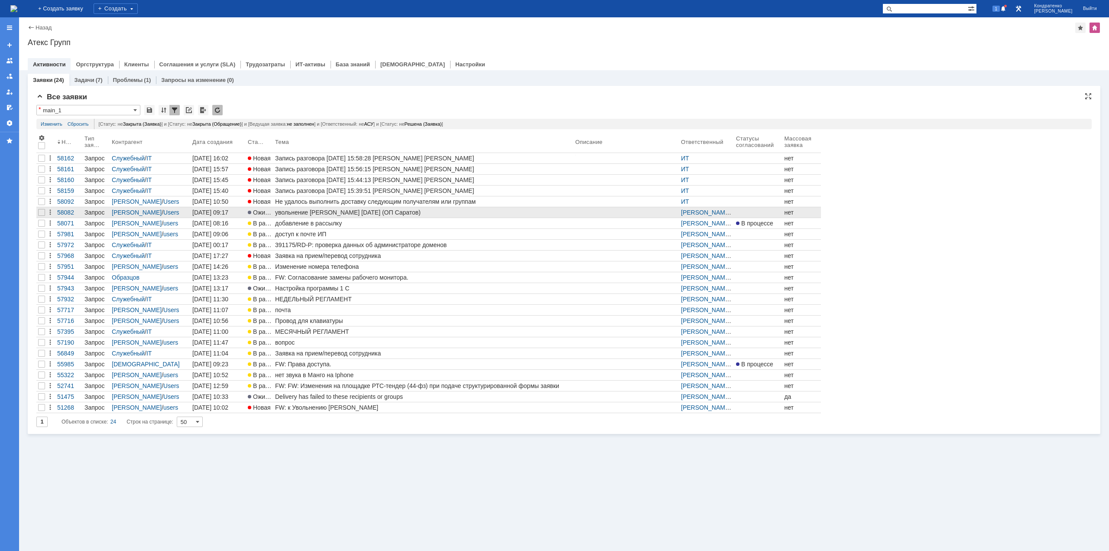
click at [338, 213] on div "увольнение [PERSON_NAME] [DATE] (ОП Саратов)" at bounding box center [423, 212] width 297 height 7
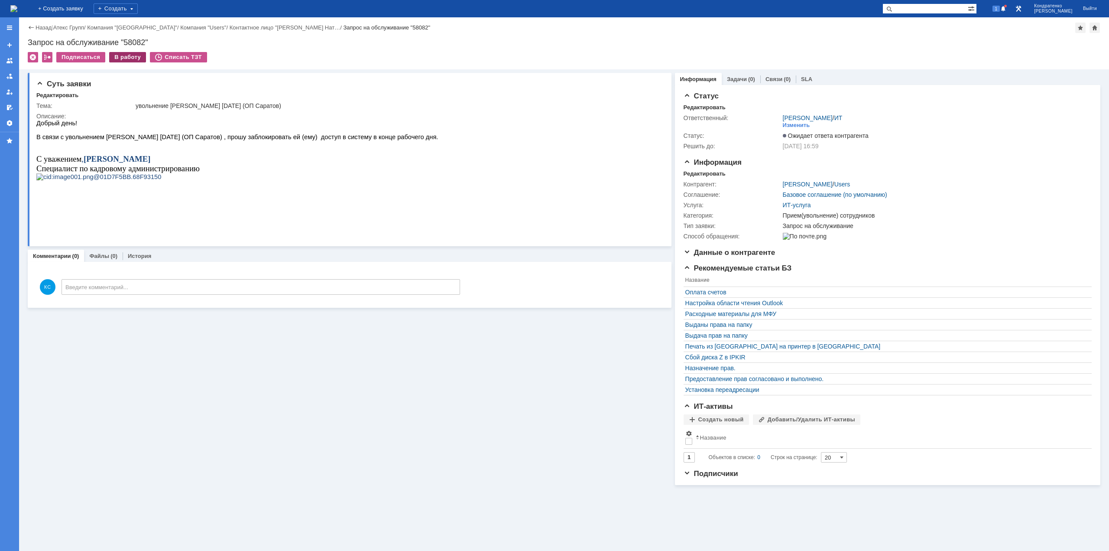
click at [121, 53] on div "В работу" at bounding box center [127, 57] width 37 height 10
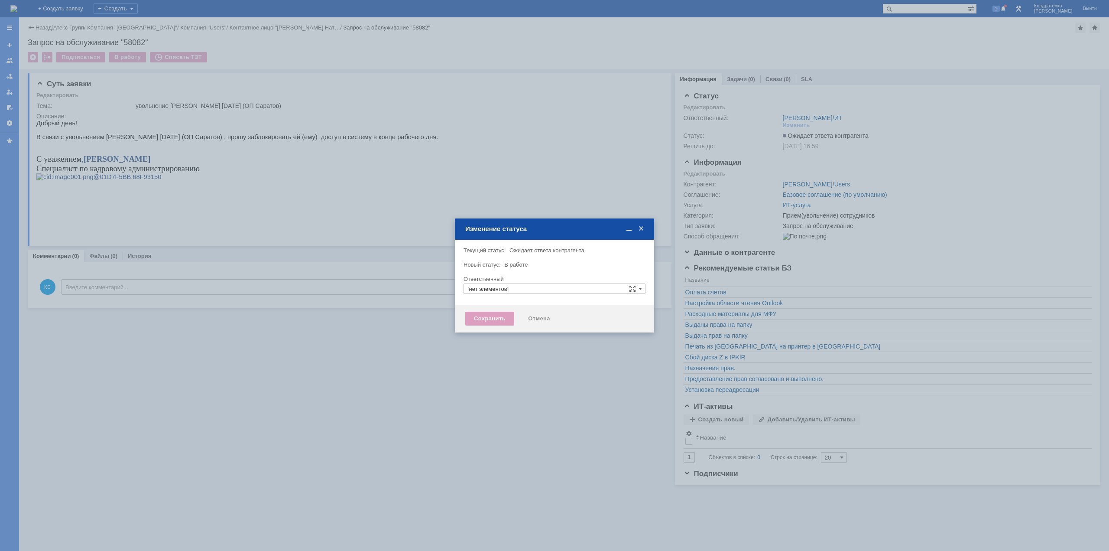
type input "[PERSON_NAME]"
type input "Прием(увольнение) сотрудников"
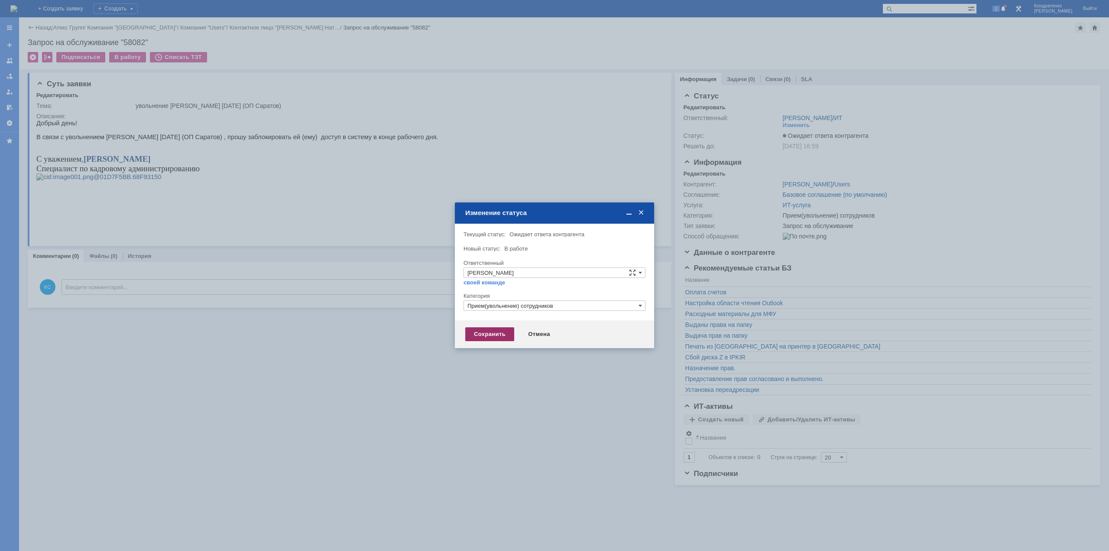
click at [484, 320] on div "Сохранить" at bounding box center [489, 334] width 49 height 14
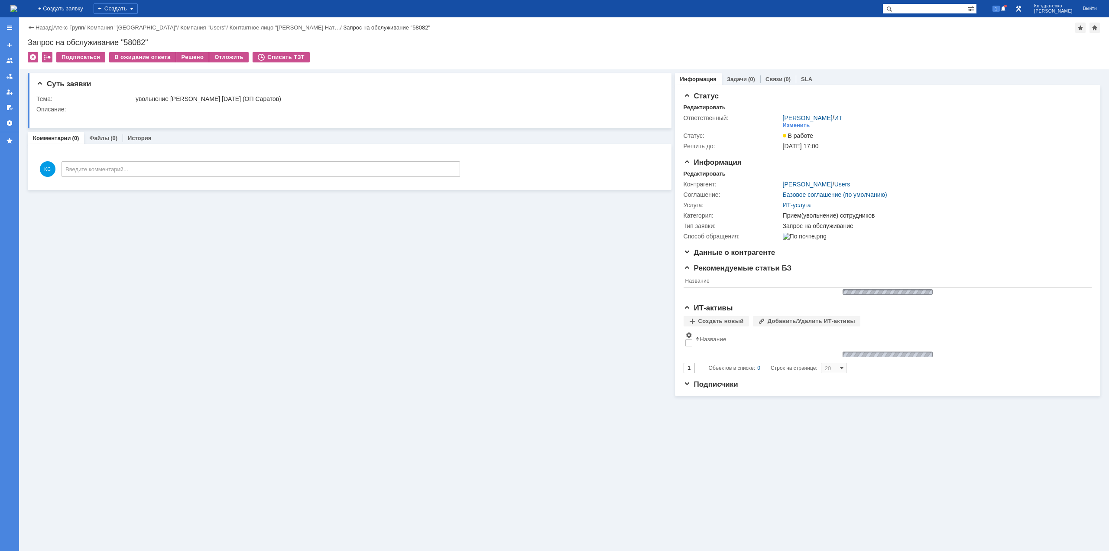
click at [17, 7] on img at bounding box center [13, 8] width 7 height 7
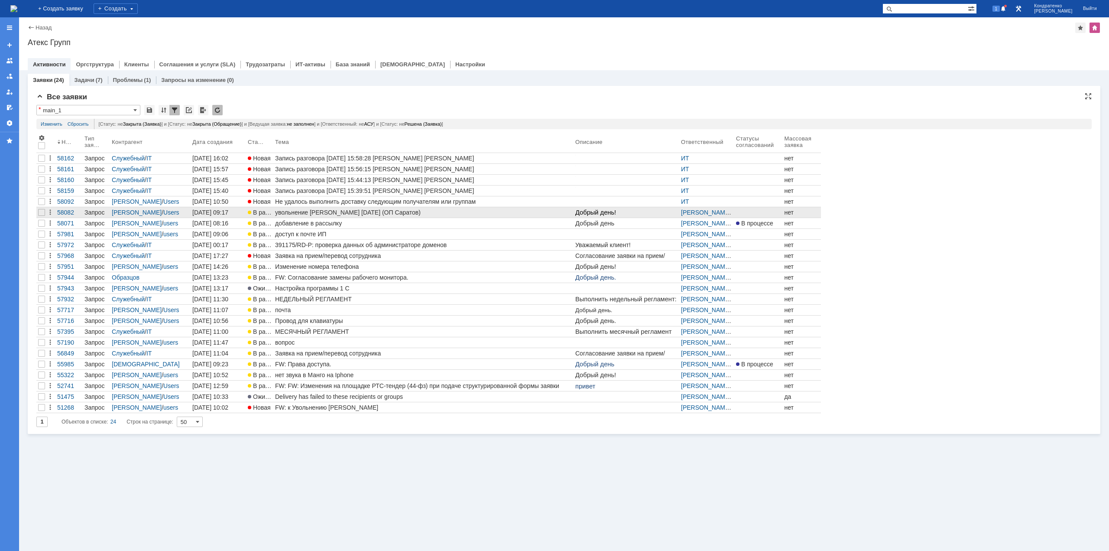
click at [321, 217] on link "увольнение [PERSON_NAME] [DATE] (ОП Саратов)" at bounding box center [423, 212] width 300 height 10
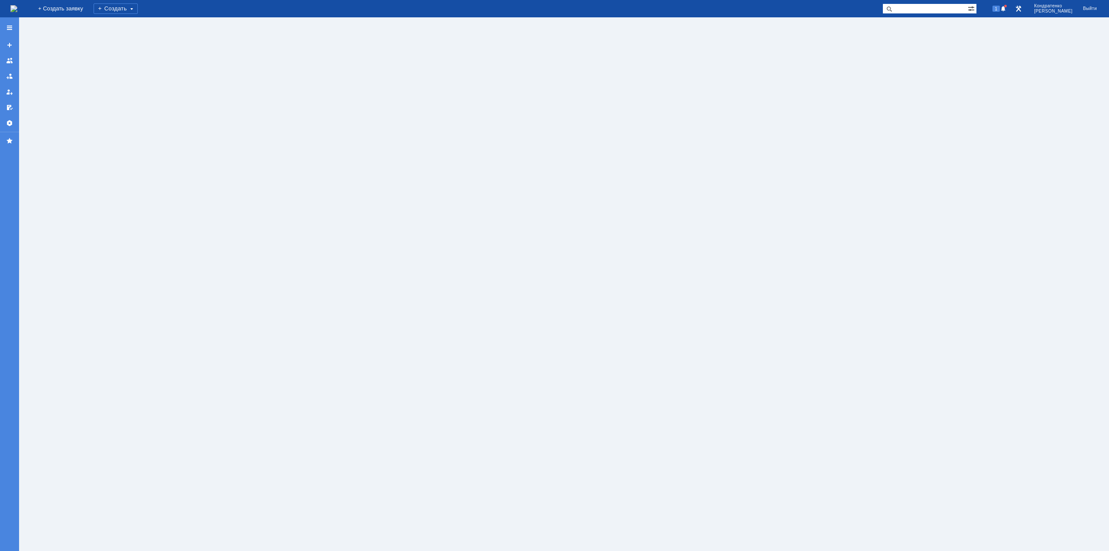
click at [17, 7] on img at bounding box center [13, 8] width 7 height 7
click at [17, 5] on img at bounding box center [13, 8] width 7 height 7
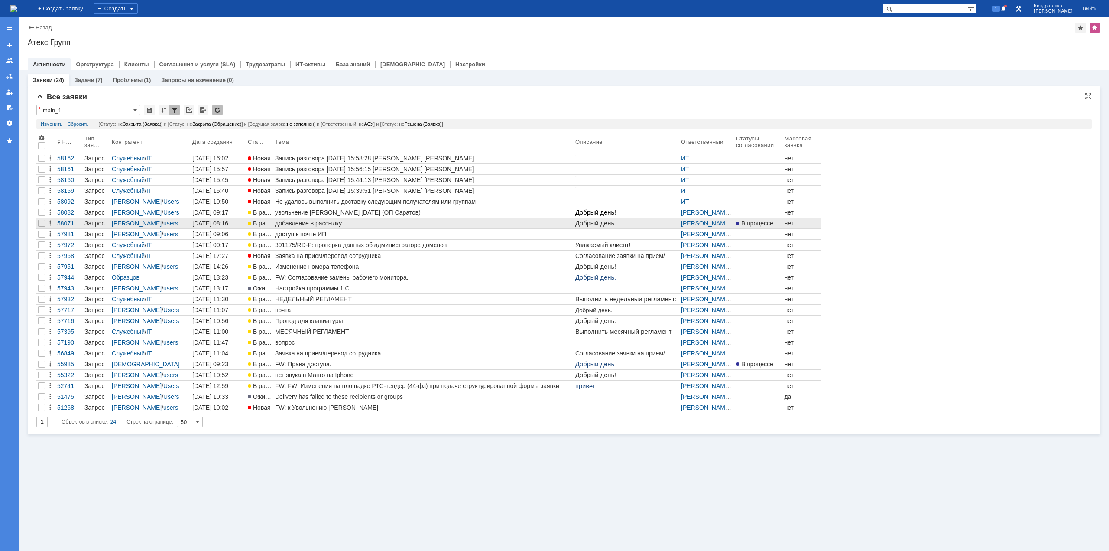
click at [305, 224] on div "добавление в рассылку" at bounding box center [423, 223] width 297 height 7
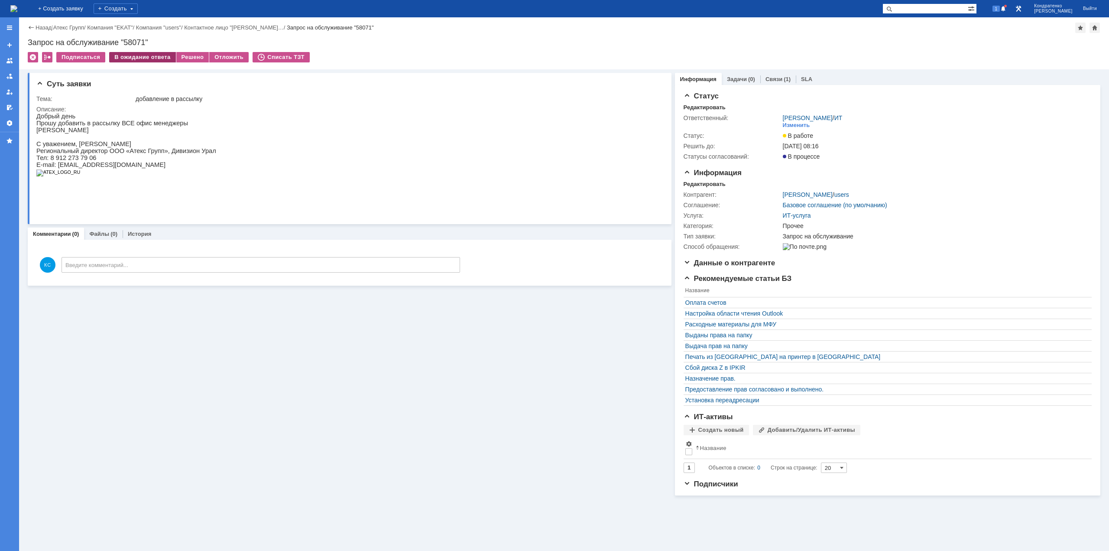
click at [140, 54] on div "В ожидание ответа" at bounding box center [142, 57] width 66 height 10
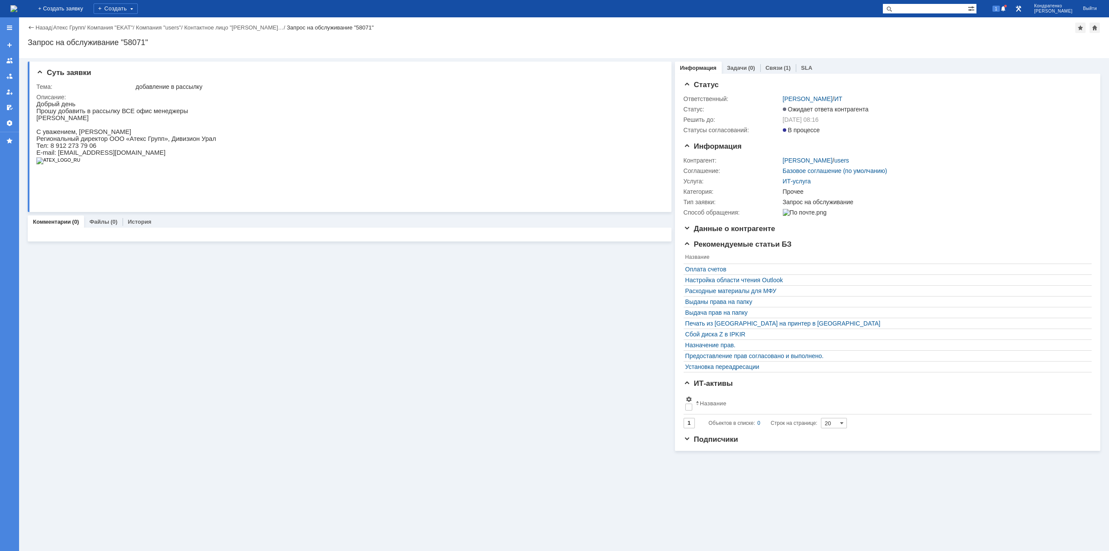
drag, startPoint x: 178, startPoint y: 193, endPoint x: 153, endPoint y: 118, distance: 79.2
click at [152, 127] on p at bounding box center [126, 124] width 180 height 7
click at [17, 5] on img at bounding box center [13, 8] width 7 height 7
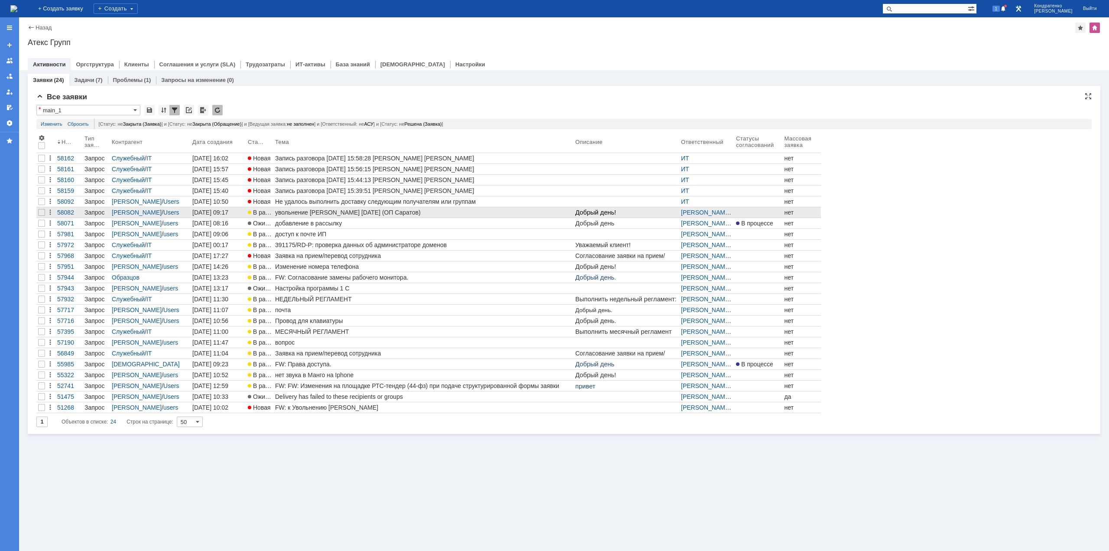
click at [331, 209] on div "увольнение [PERSON_NAME] [DATE] (ОП Саратов)" at bounding box center [423, 212] width 297 height 7
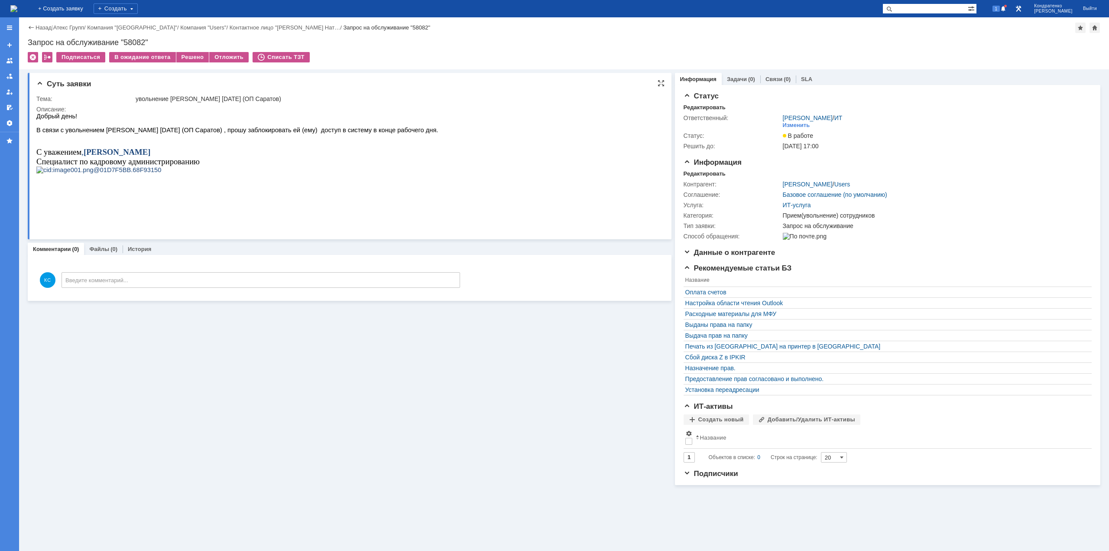
click at [363, 125] on p at bounding box center [237, 123] width 402 height 7
click at [17, 12] on img at bounding box center [13, 8] width 7 height 7
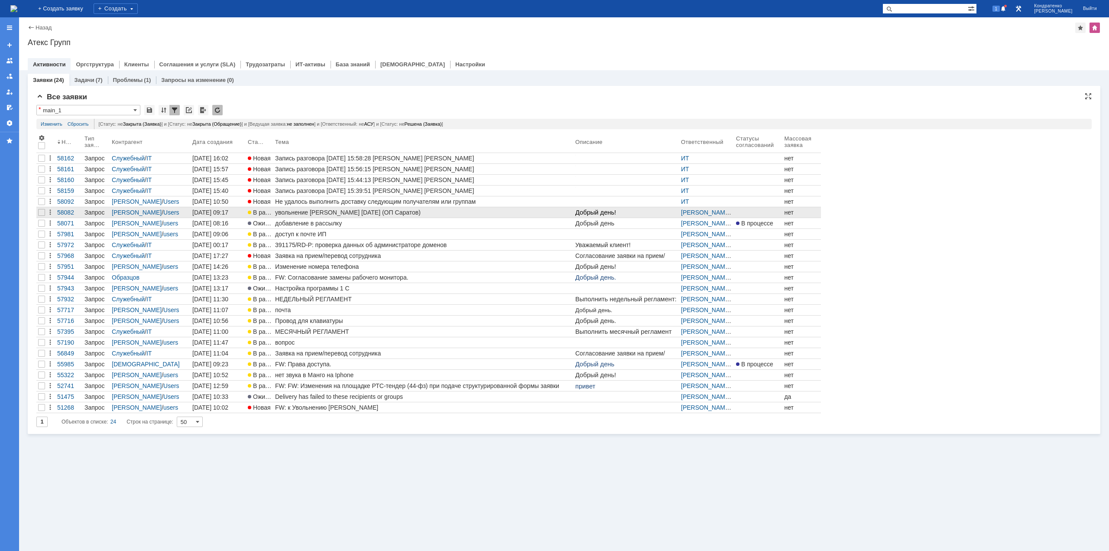
click at [314, 211] on div "увольнение [PERSON_NAME] [DATE] (ОП Саратов)" at bounding box center [423, 212] width 297 height 7
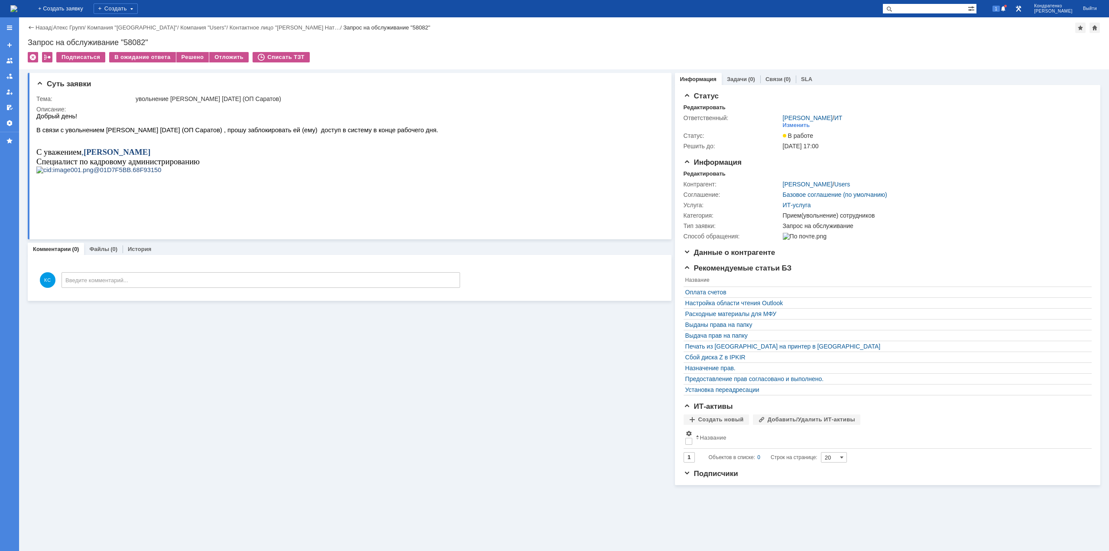
drag, startPoint x: 197, startPoint y: 163, endPoint x: 207, endPoint y: 162, distance: 10.4
click at [198, 163] on p "Специалист по кадровому администрированию" at bounding box center [237, 162] width 402 height 10
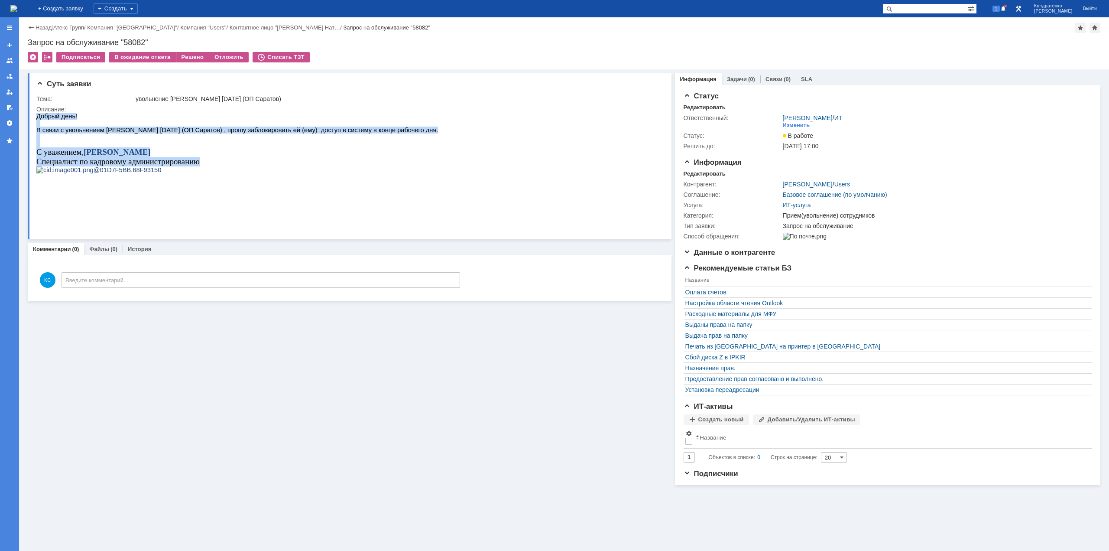
drag, startPoint x: 209, startPoint y: 163, endPoint x: -26, endPoint y: 85, distance: 248.3
click at [36, 113] on html "Добрый день! В связи с увольнением [PERSON_NAME] [DATE] (ОП Саратов) , прошу за…" at bounding box center [346, 150] width 621 height 75
copy div "Добрый день! В связи с увольнением [PERSON_NAME] [DATE] (ОП Саратов) , прошу за…"
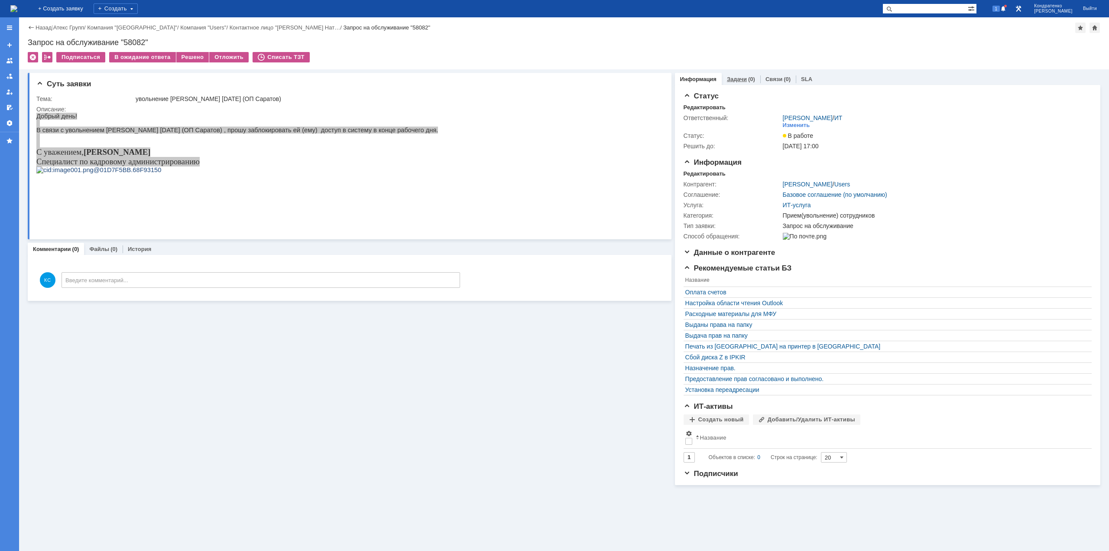
click at [741, 77] on link "Задачи" at bounding box center [737, 79] width 20 height 6
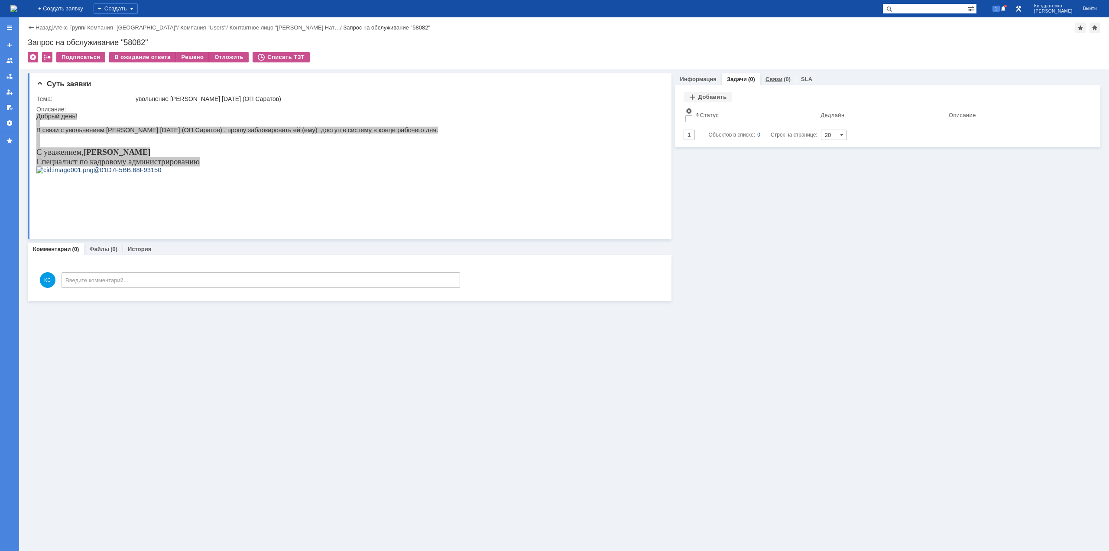
click at [779, 77] on link "Связи" at bounding box center [774, 79] width 17 height 6
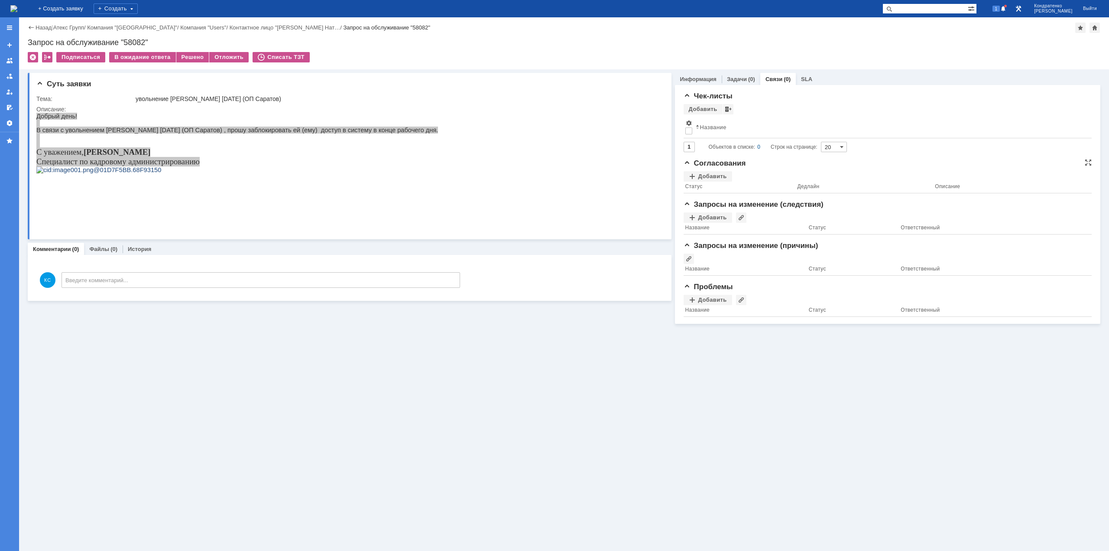
click at [700, 182] on th "Статус" at bounding box center [740, 188] width 112 height 12
click at [744, 71] on div "Информация Задачи (0) Связи (0) SLA Статус Редактировать Ответственный: [PERSON…" at bounding box center [886, 196] width 429 height 254
click at [17, 11] on img at bounding box center [13, 8] width 7 height 7
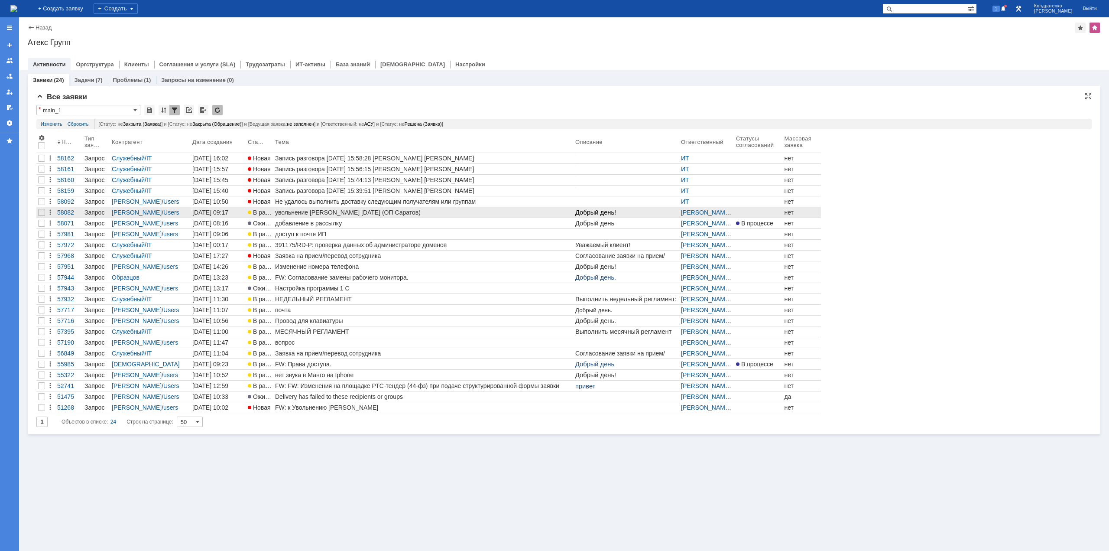
click at [393, 212] on div "увольнение [PERSON_NAME] [DATE] (ОП Саратов)" at bounding box center [423, 212] width 297 height 7
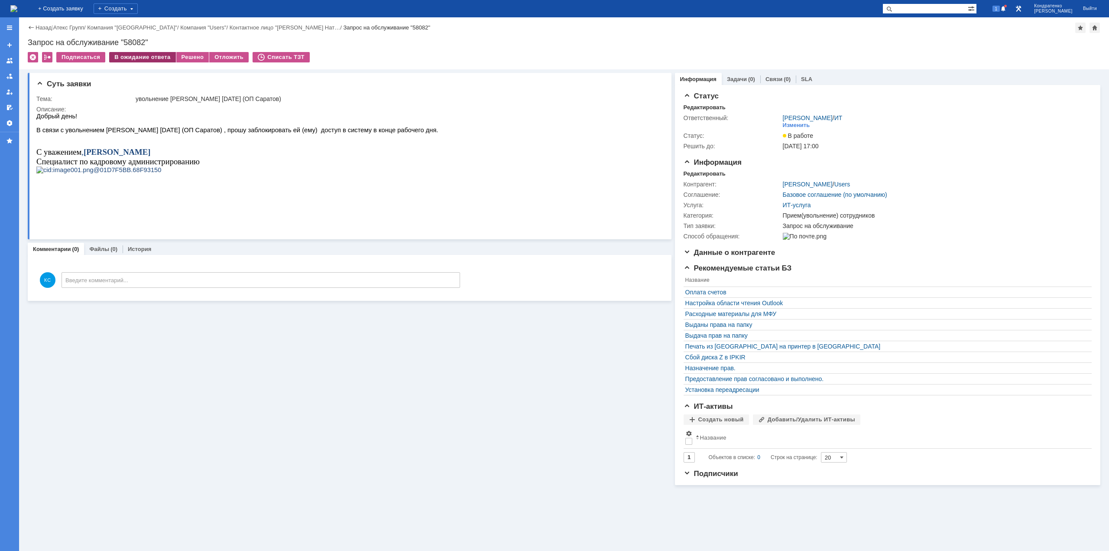
click at [145, 53] on div "В ожидание ответа" at bounding box center [142, 57] width 66 height 10
